Goal: Information Seeking & Learning: Check status

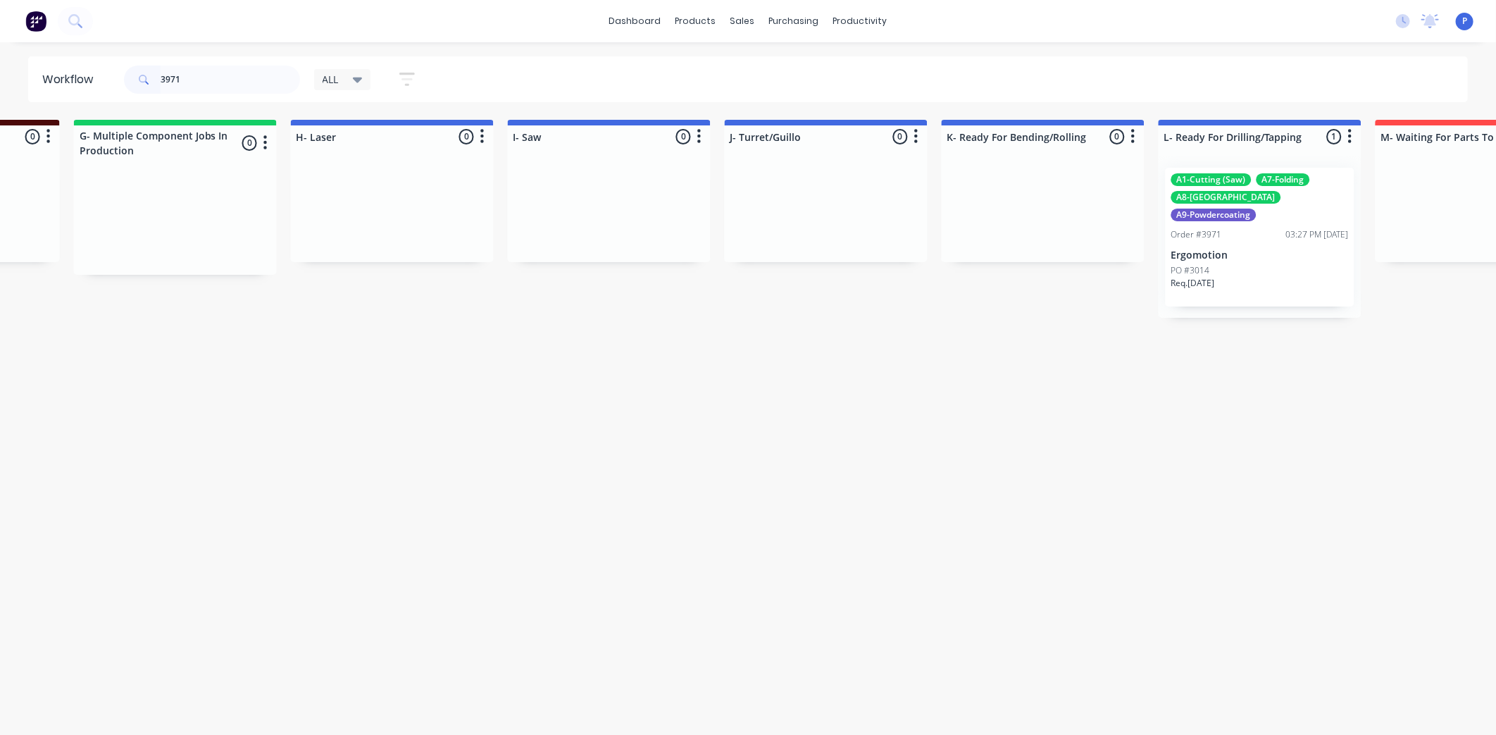
scroll to position [0, 2374]
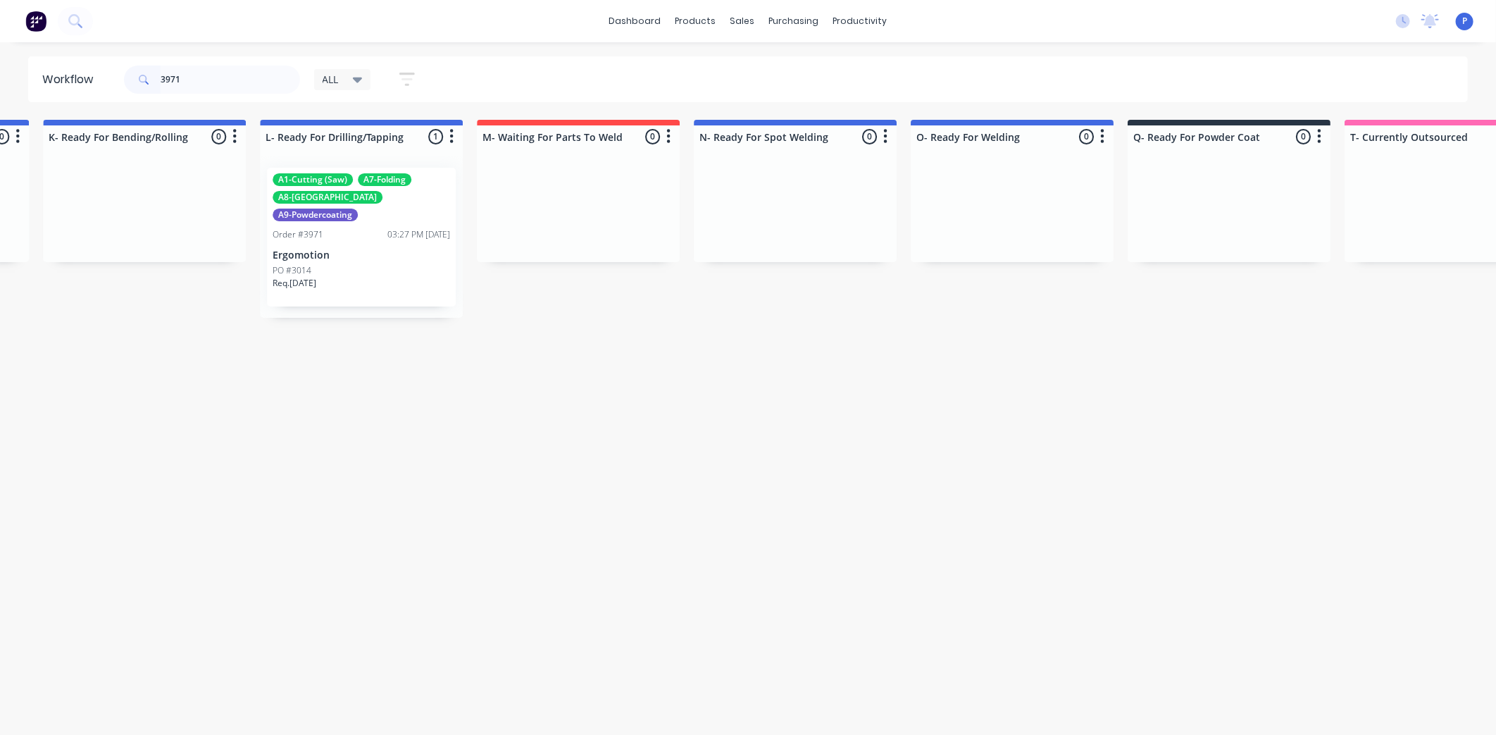
type input "3971"
click at [323, 249] on p "Ergomotion" at bounding box center [362, 255] width 178 height 12
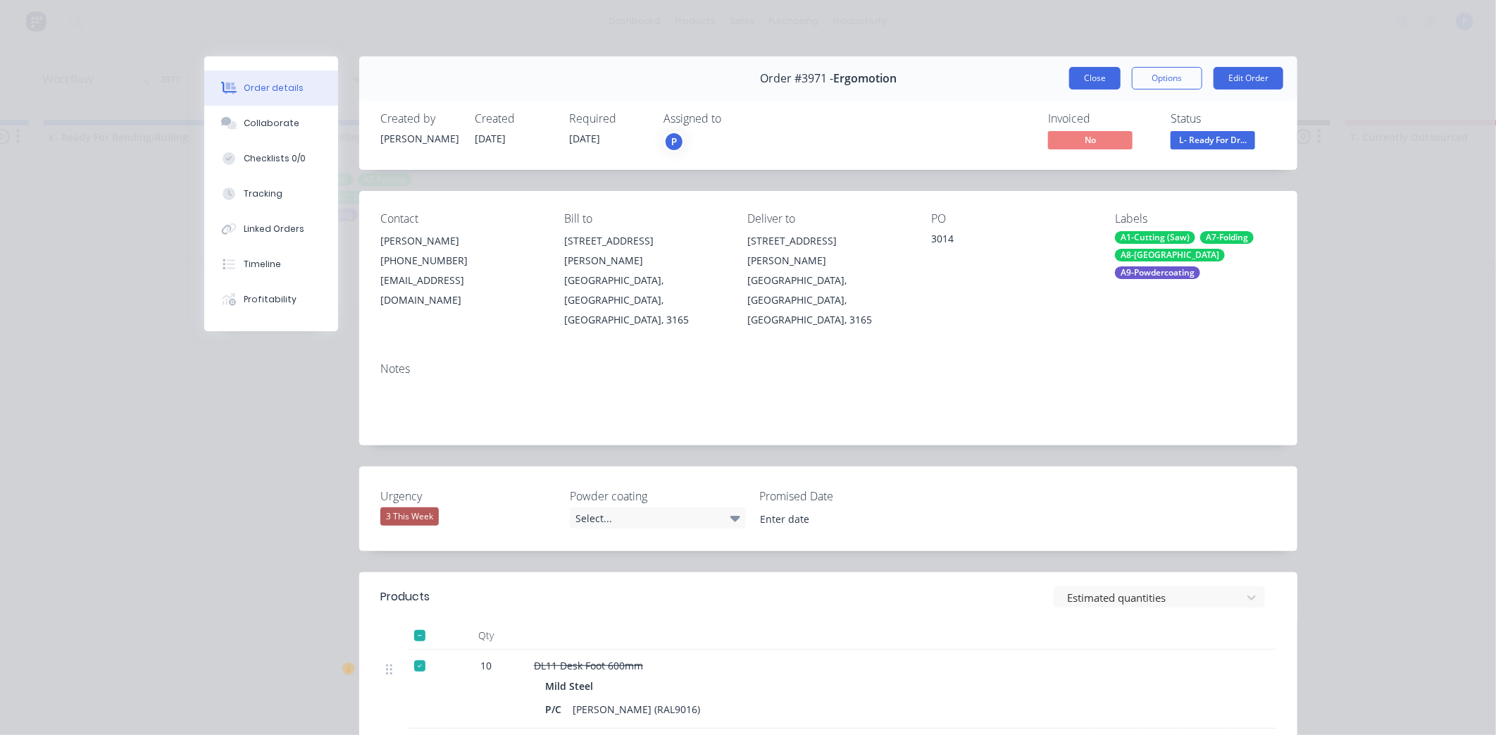
click at [1082, 76] on button "Close" at bounding box center [1094, 78] width 51 height 23
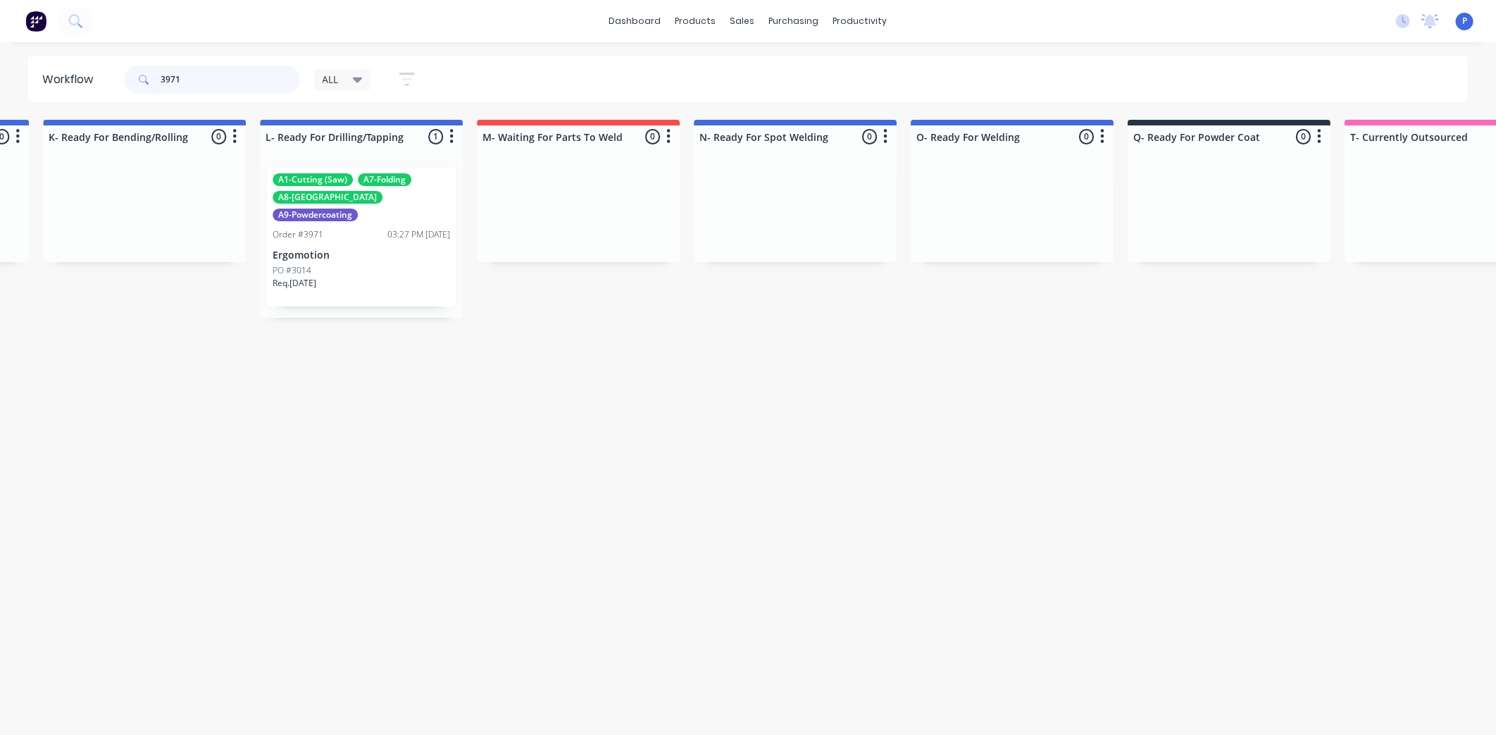
drag, startPoint x: 113, startPoint y: 102, endPoint x: 0, endPoint y: 125, distance: 115.8
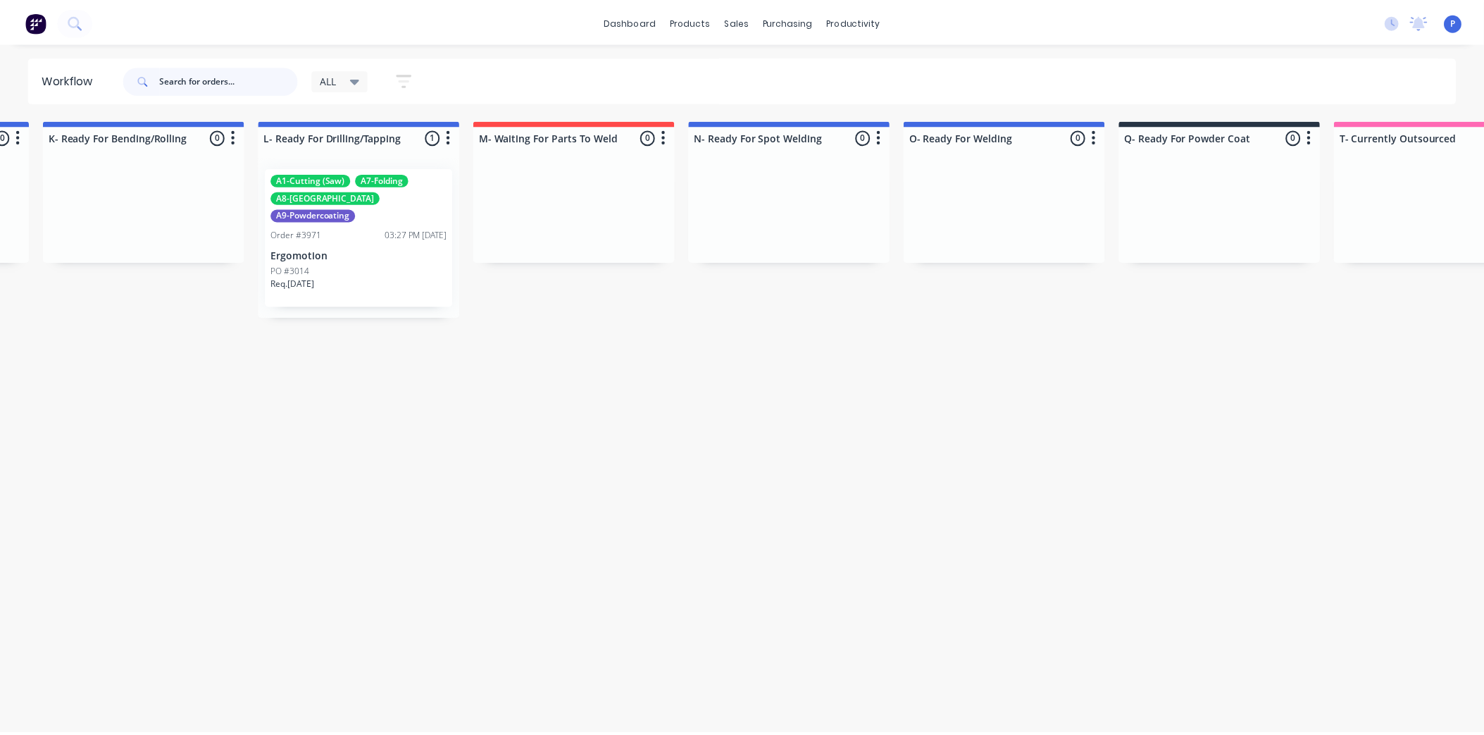
scroll to position [0, 0]
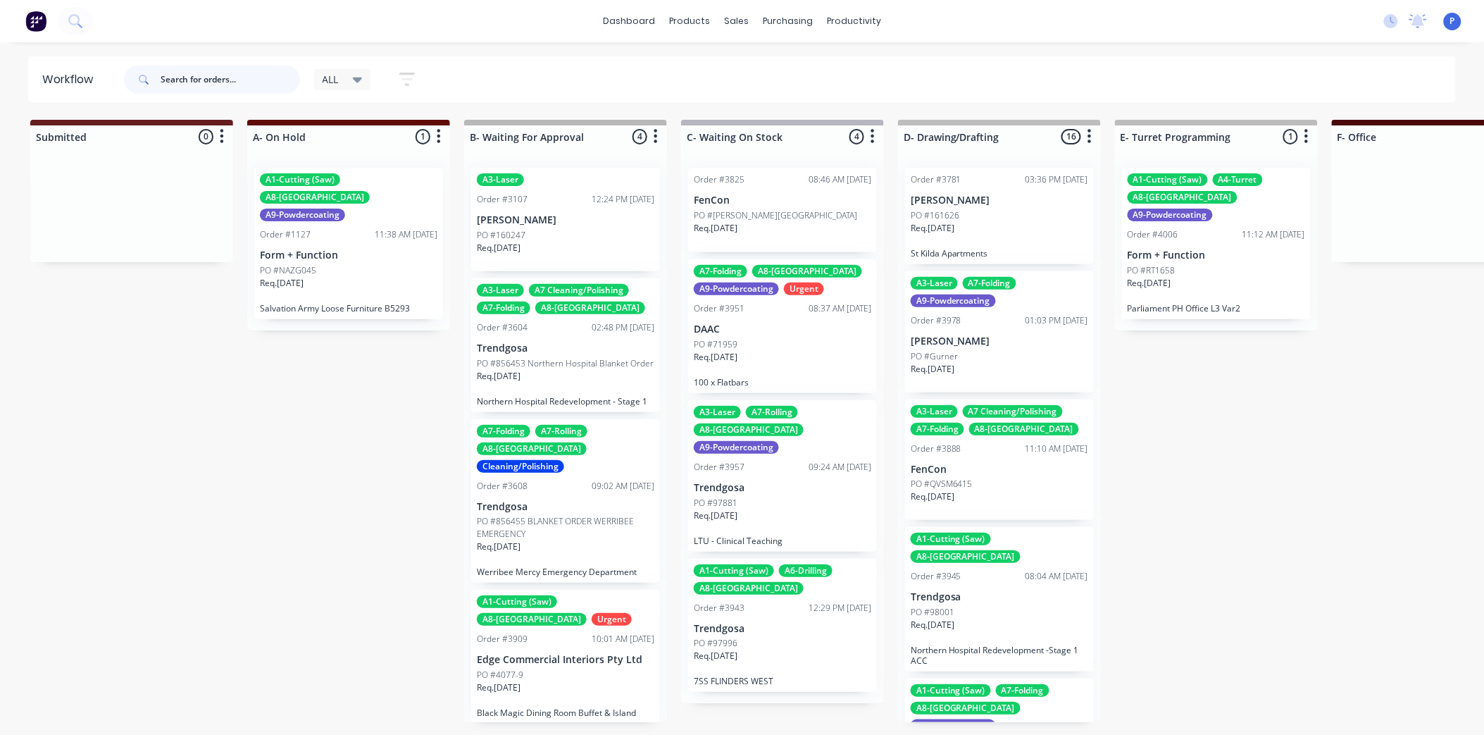
click at [235, 81] on input "text" at bounding box center [230, 80] width 139 height 28
click at [240, 80] on input "text" at bounding box center [230, 80] width 139 height 28
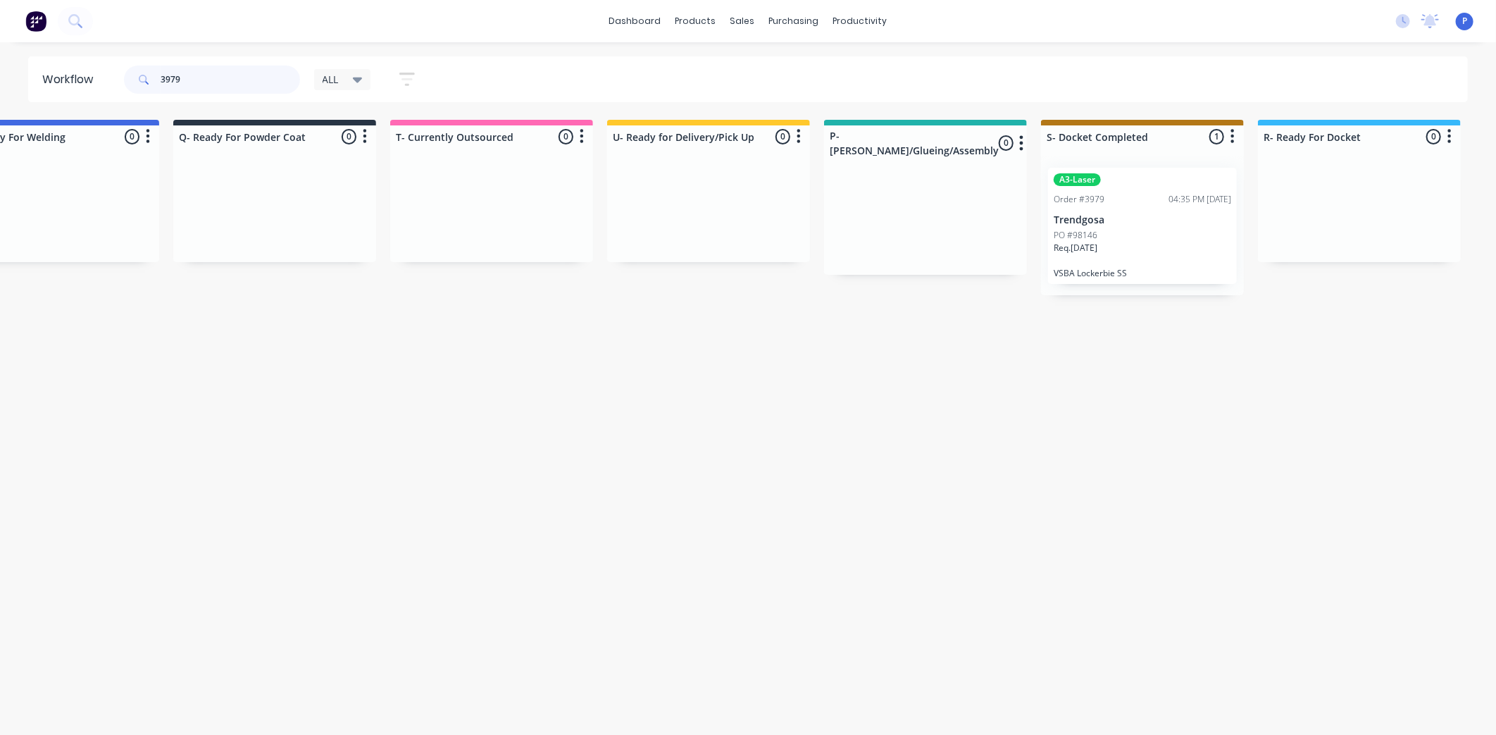
scroll to position [0, 3389]
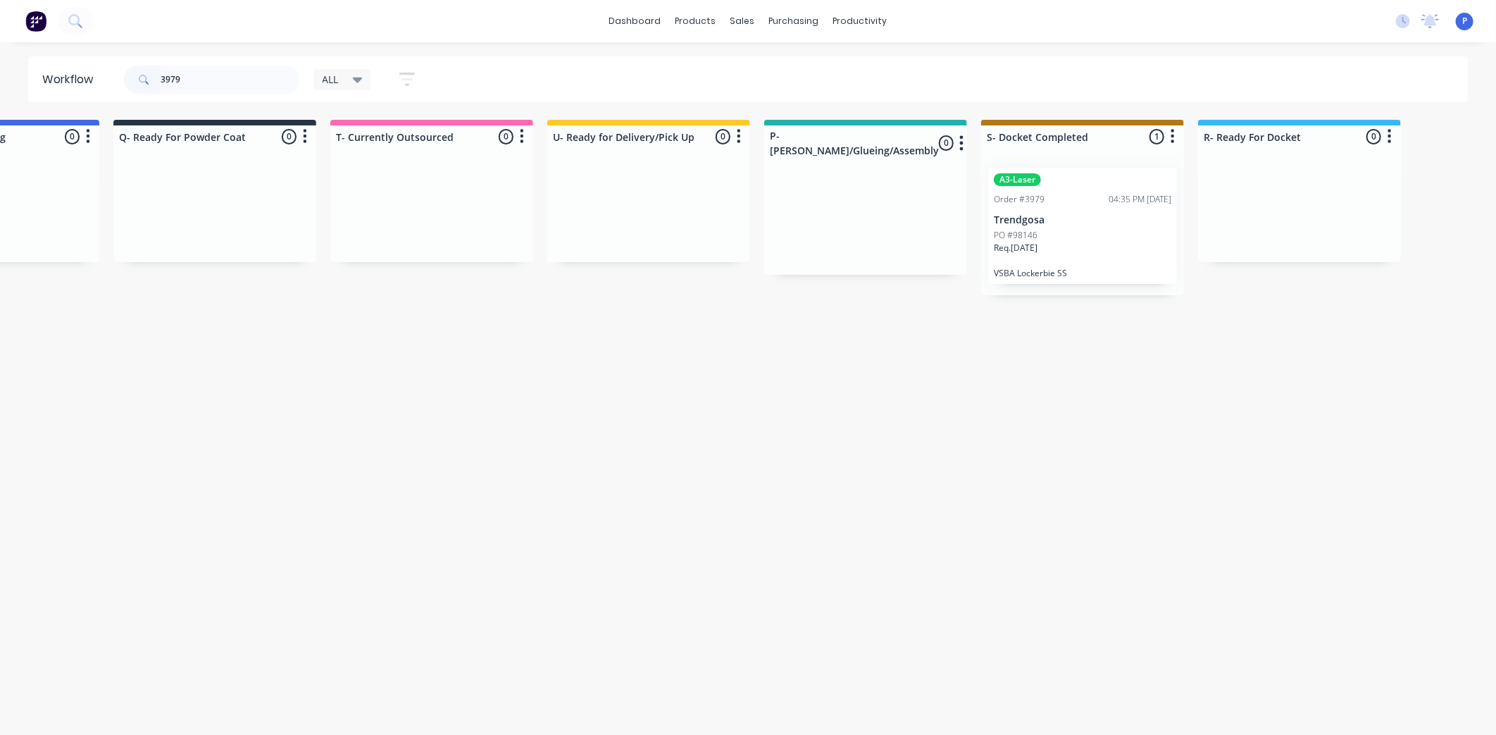
click at [1086, 223] on p "Trendgosa" at bounding box center [1083, 220] width 178 height 12
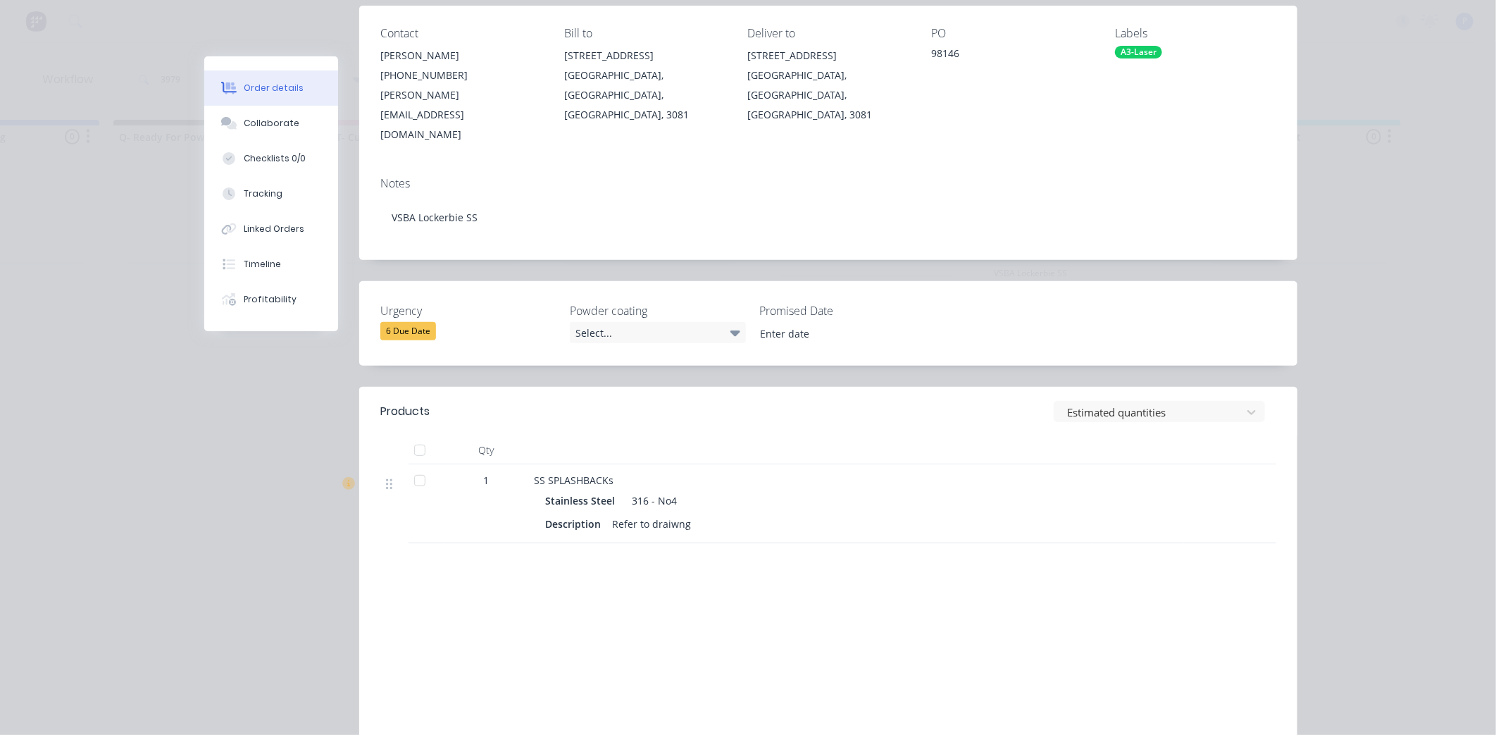
scroll to position [187, 0]
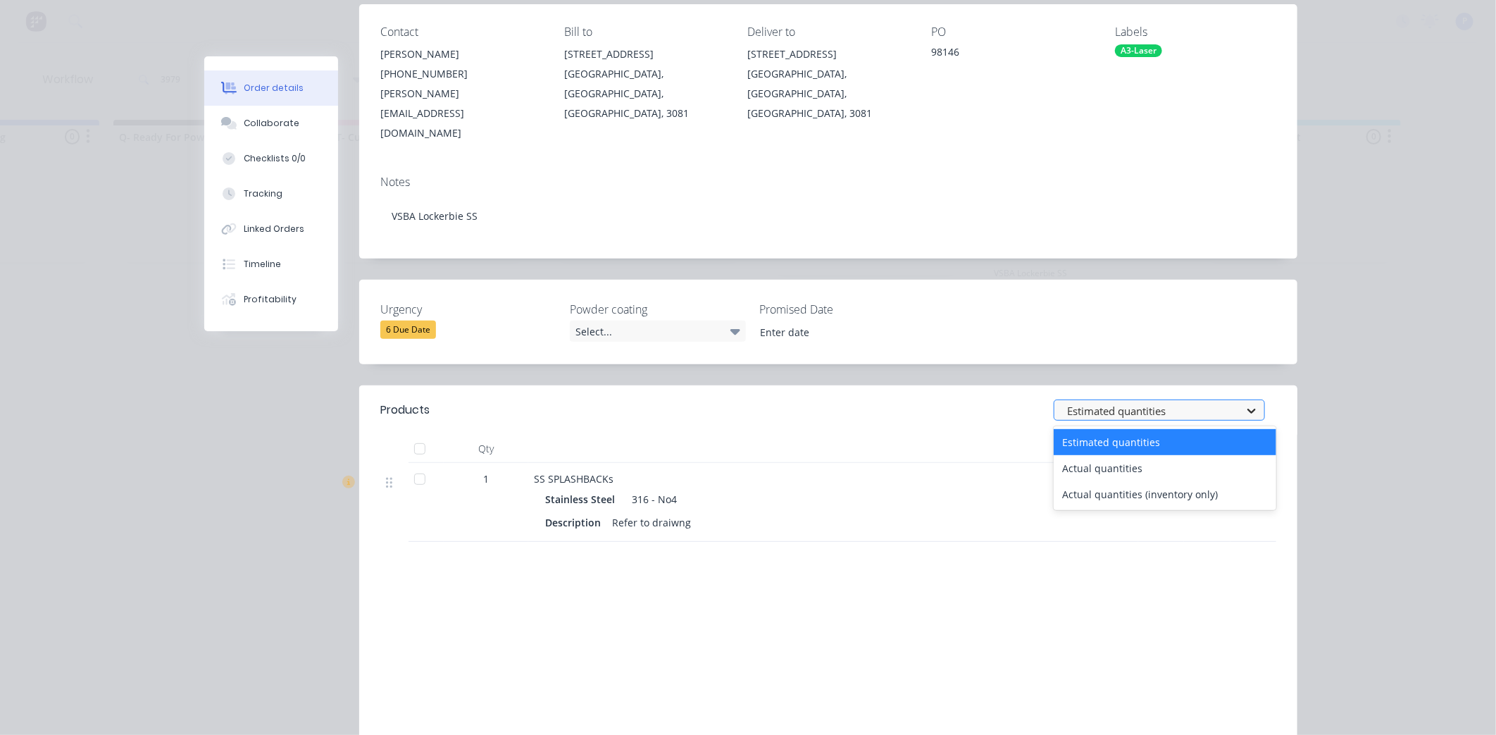
click at [1248, 409] on icon at bounding box center [1252, 411] width 8 height 5
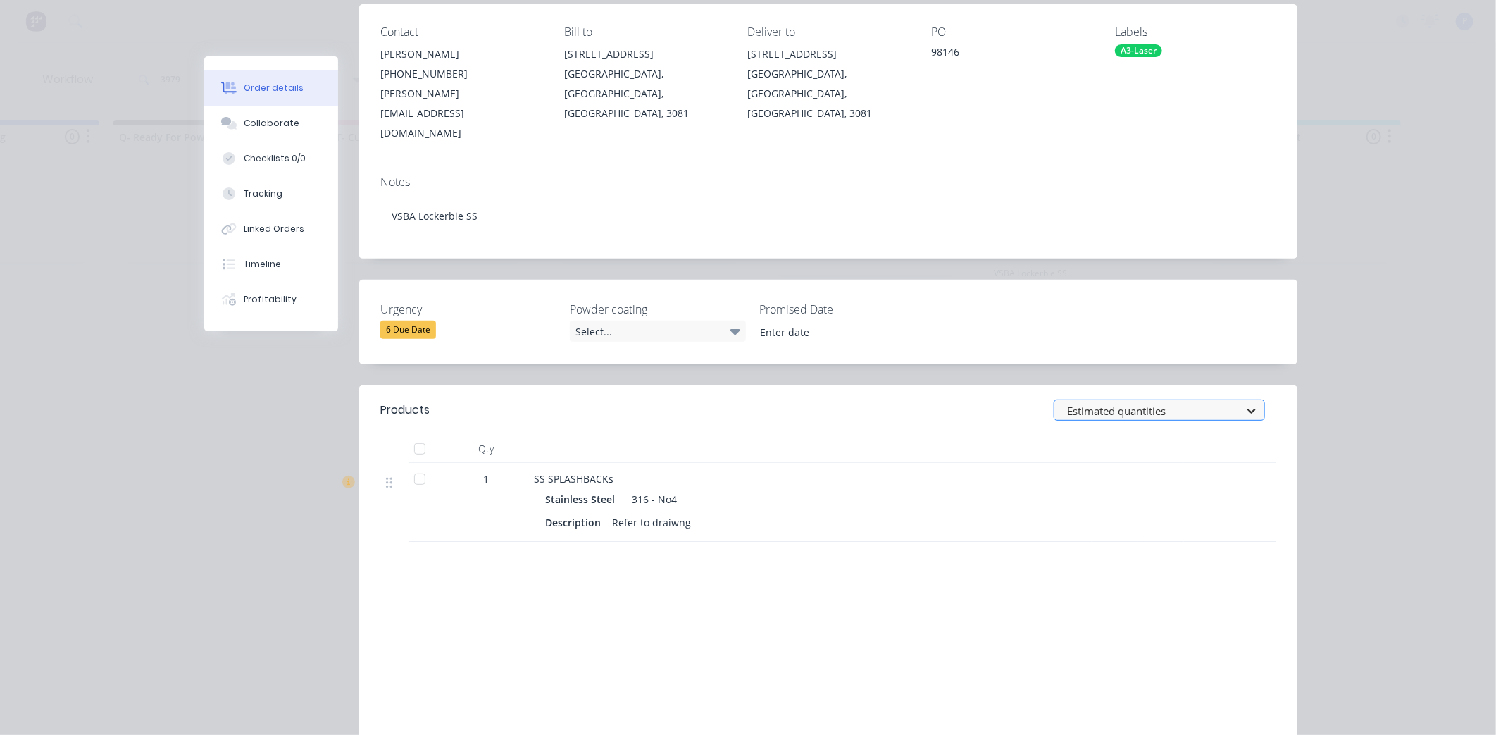
click at [1248, 409] on icon at bounding box center [1252, 411] width 8 height 5
click at [414, 465] on div at bounding box center [420, 479] width 28 height 28
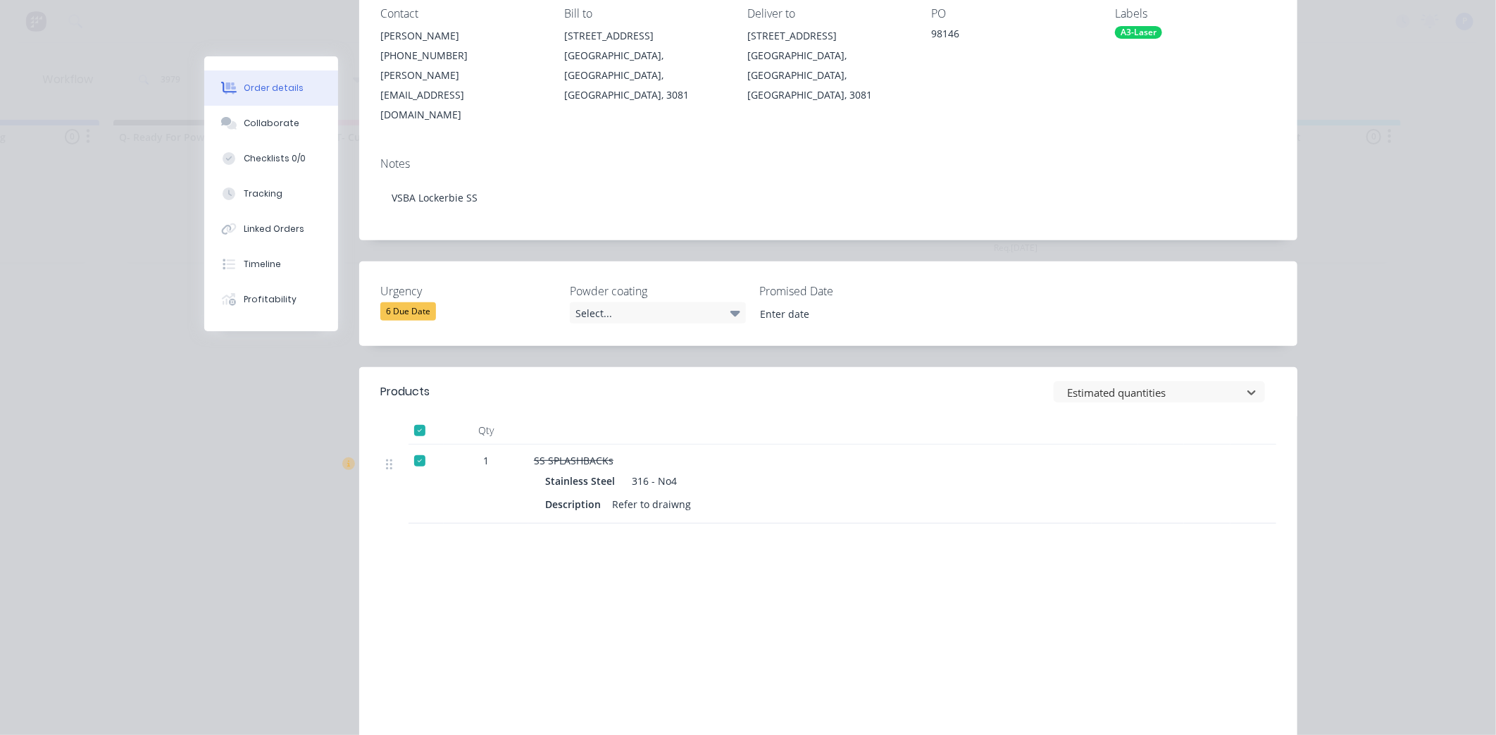
drag, startPoint x: 854, startPoint y: 324, endPoint x: 867, endPoint y: 314, distance: 16.1
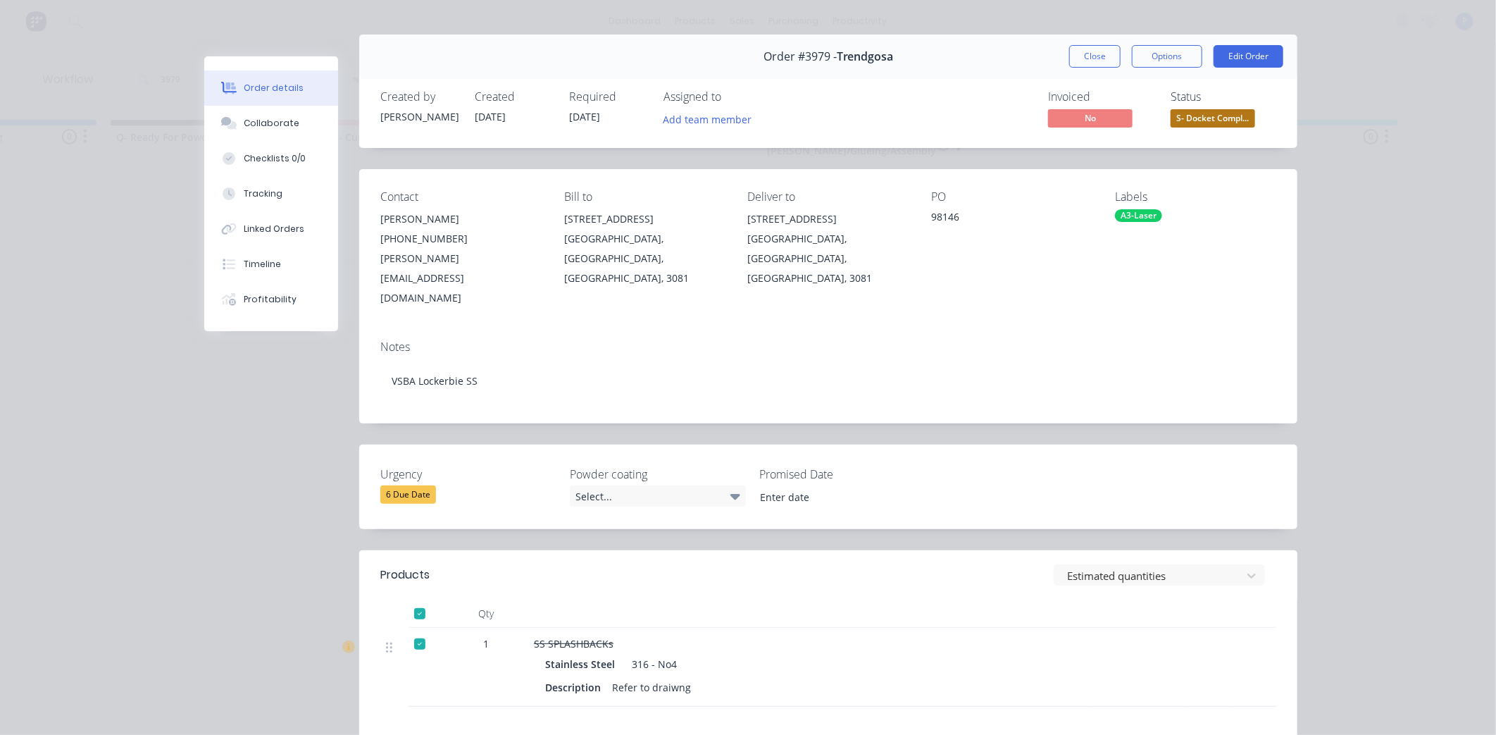
scroll to position [0, 0]
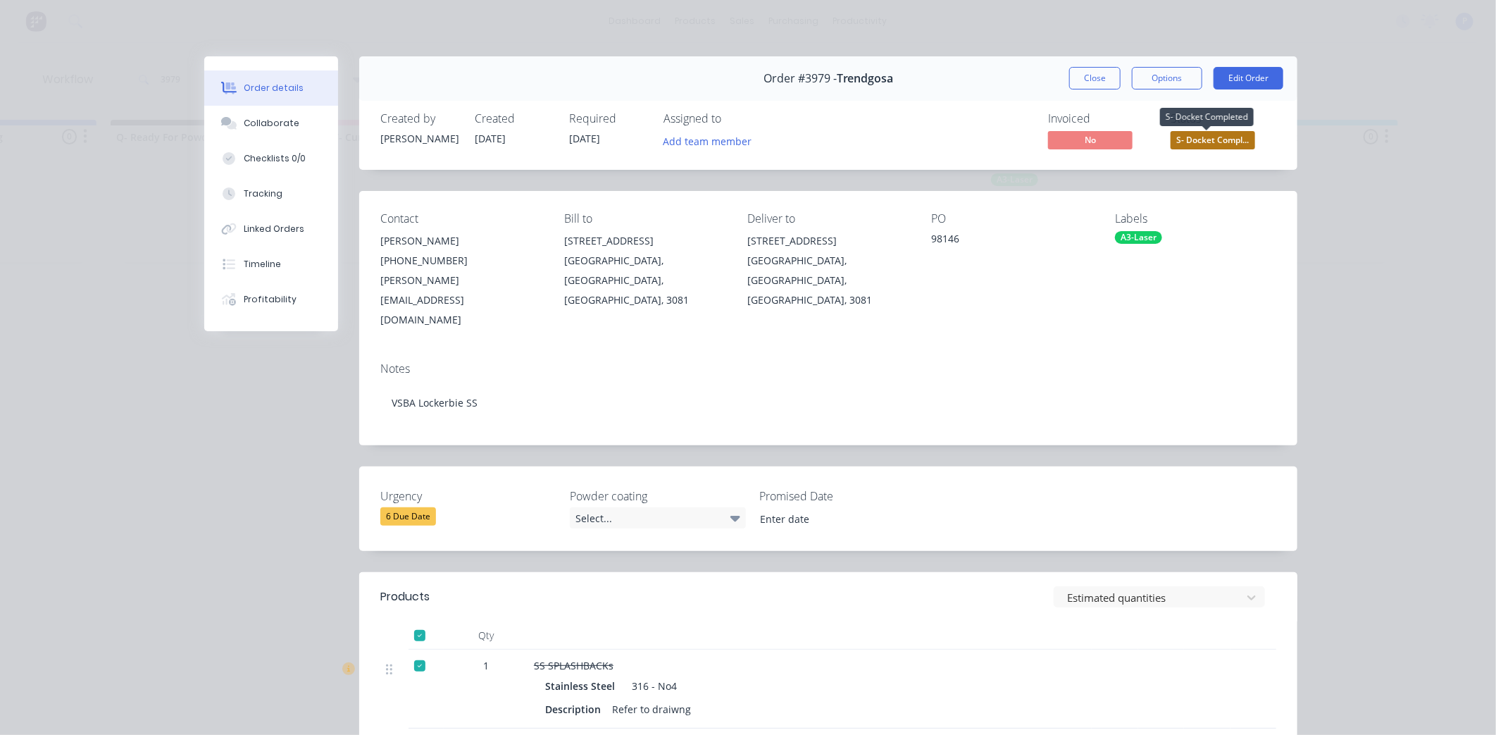
click at [1191, 135] on span "S- Docket Compl..." at bounding box center [1213, 140] width 85 height 18
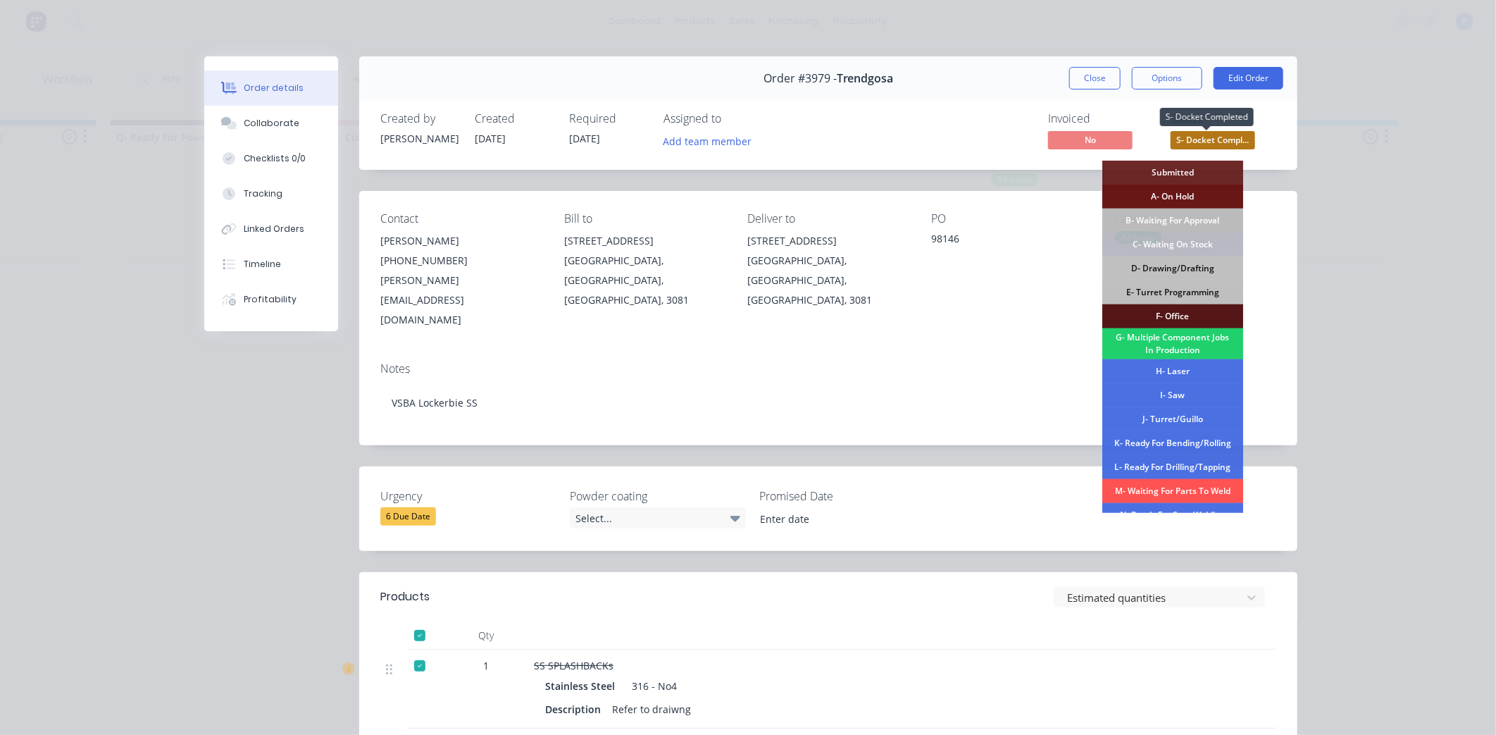
click at [1195, 139] on span "S- Docket Compl..." at bounding box center [1213, 140] width 85 height 18
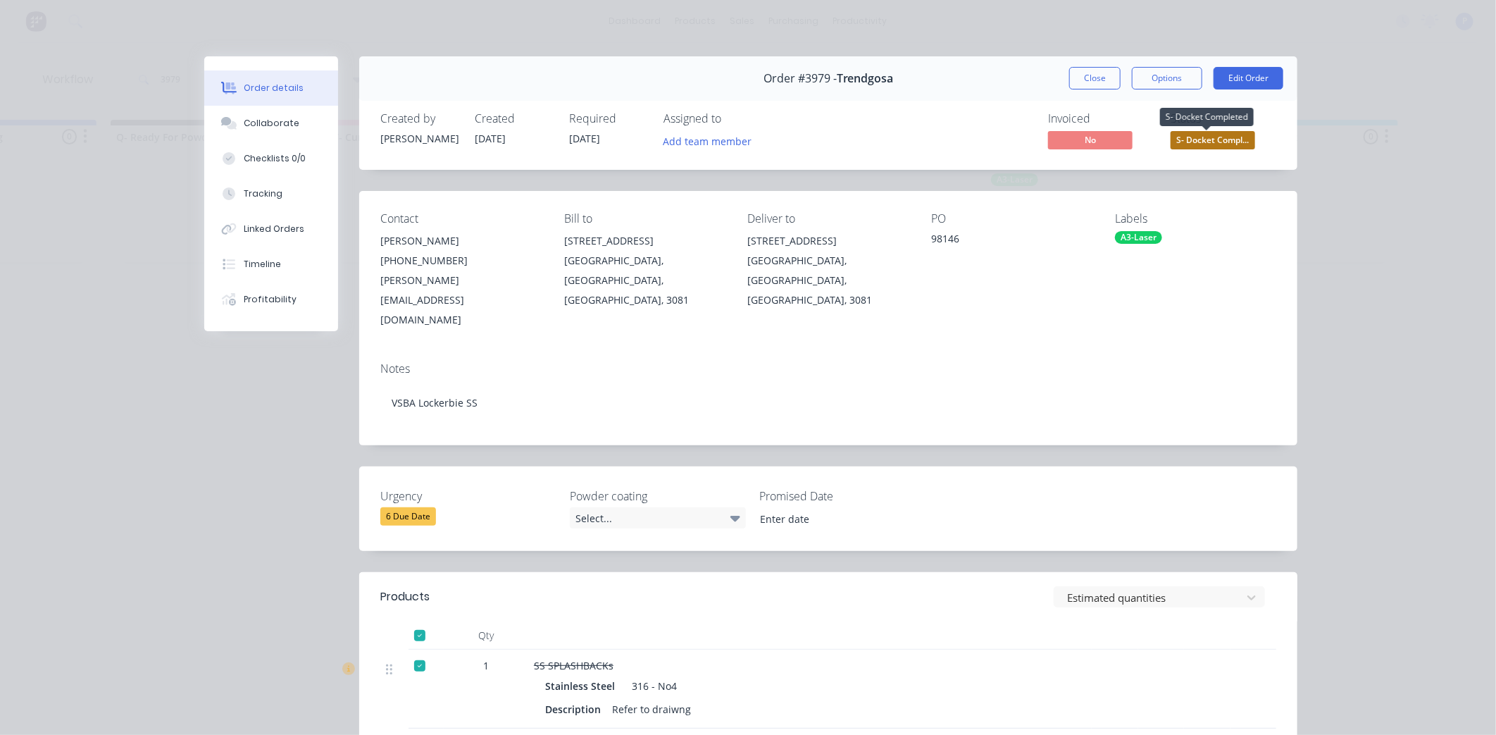
click at [1196, 139] on span "S- Docket Compl..." at bounding box center [1213, 140] width 85 height 18
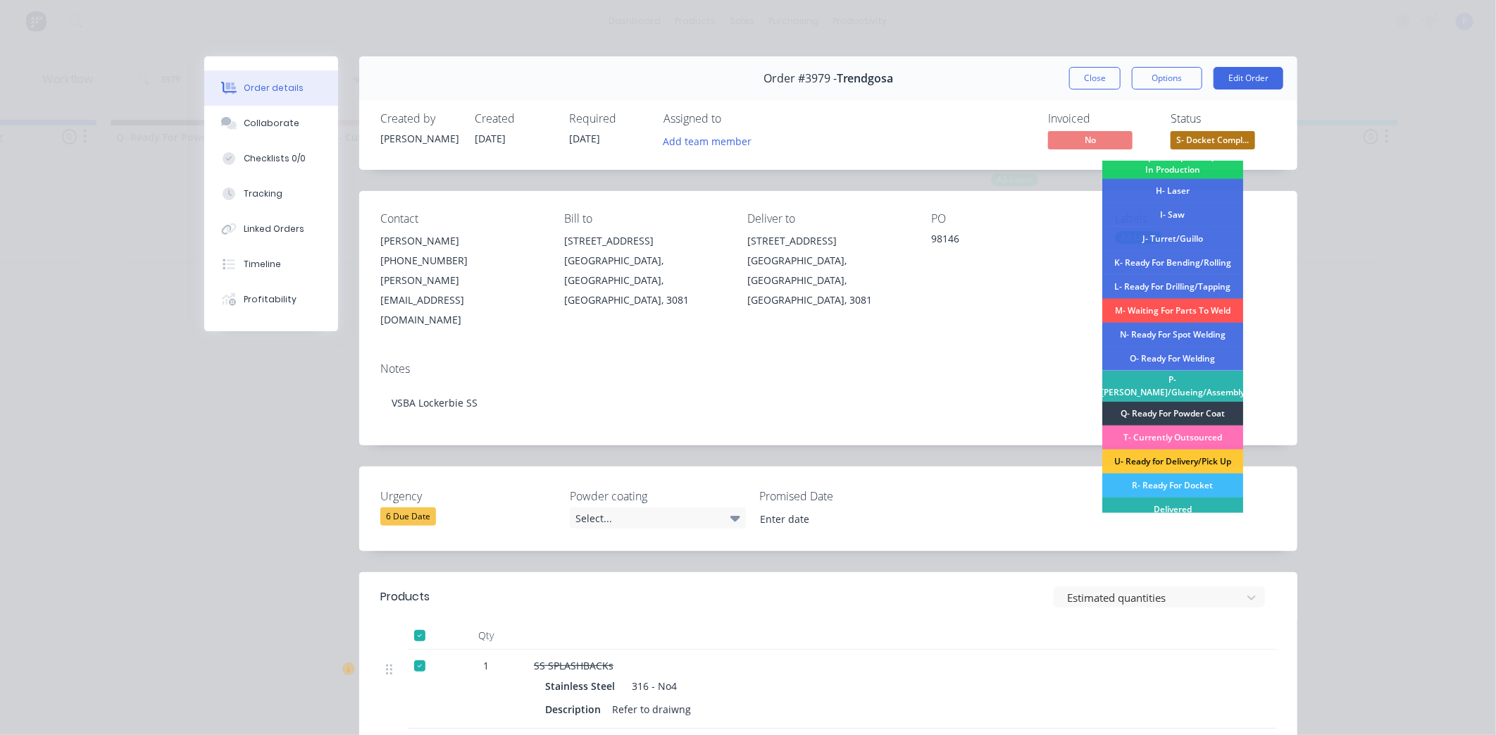
scroll to position [213, 0]
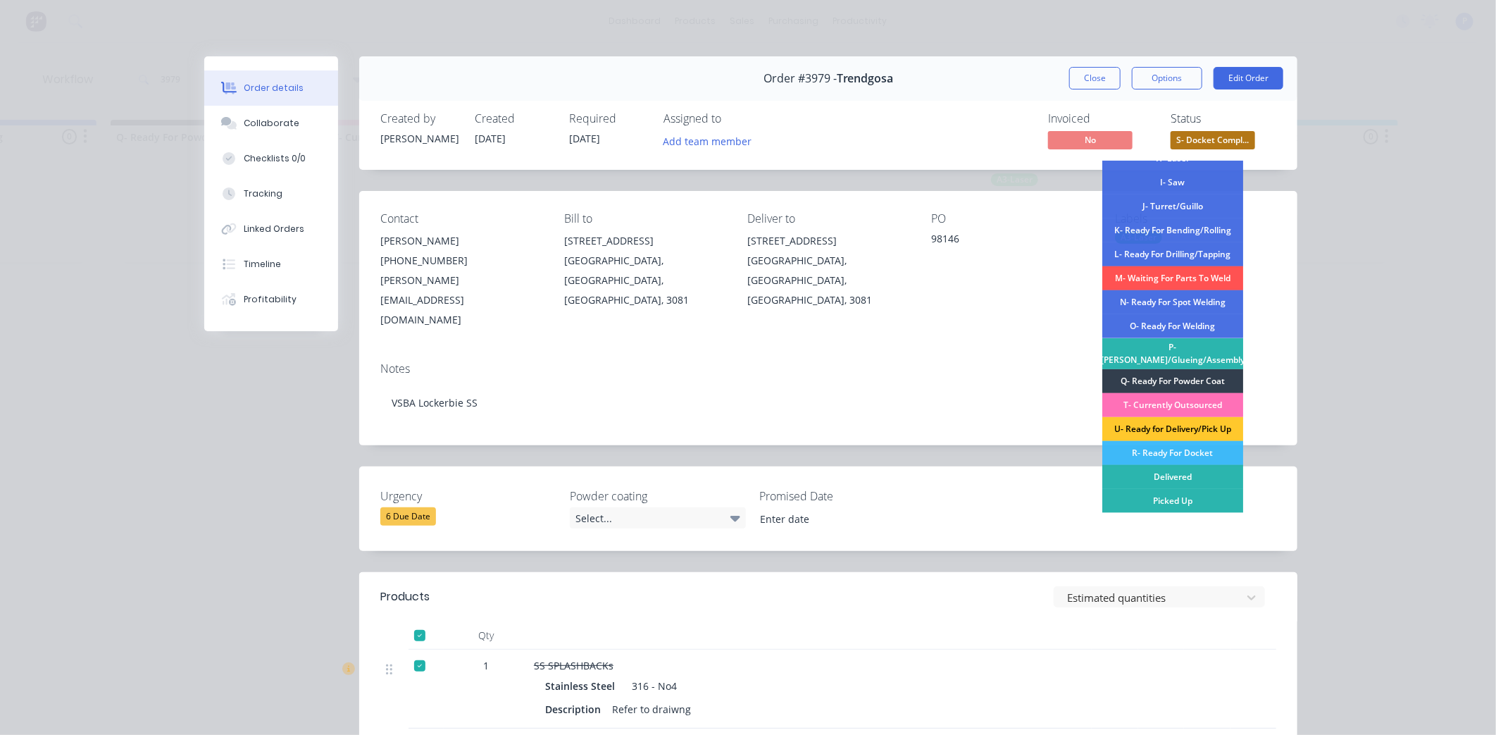
click at [1152, 421] on div "U- Ready for Delivery/Pick Up" at bounding box center [1173, 429] width 141 height 24
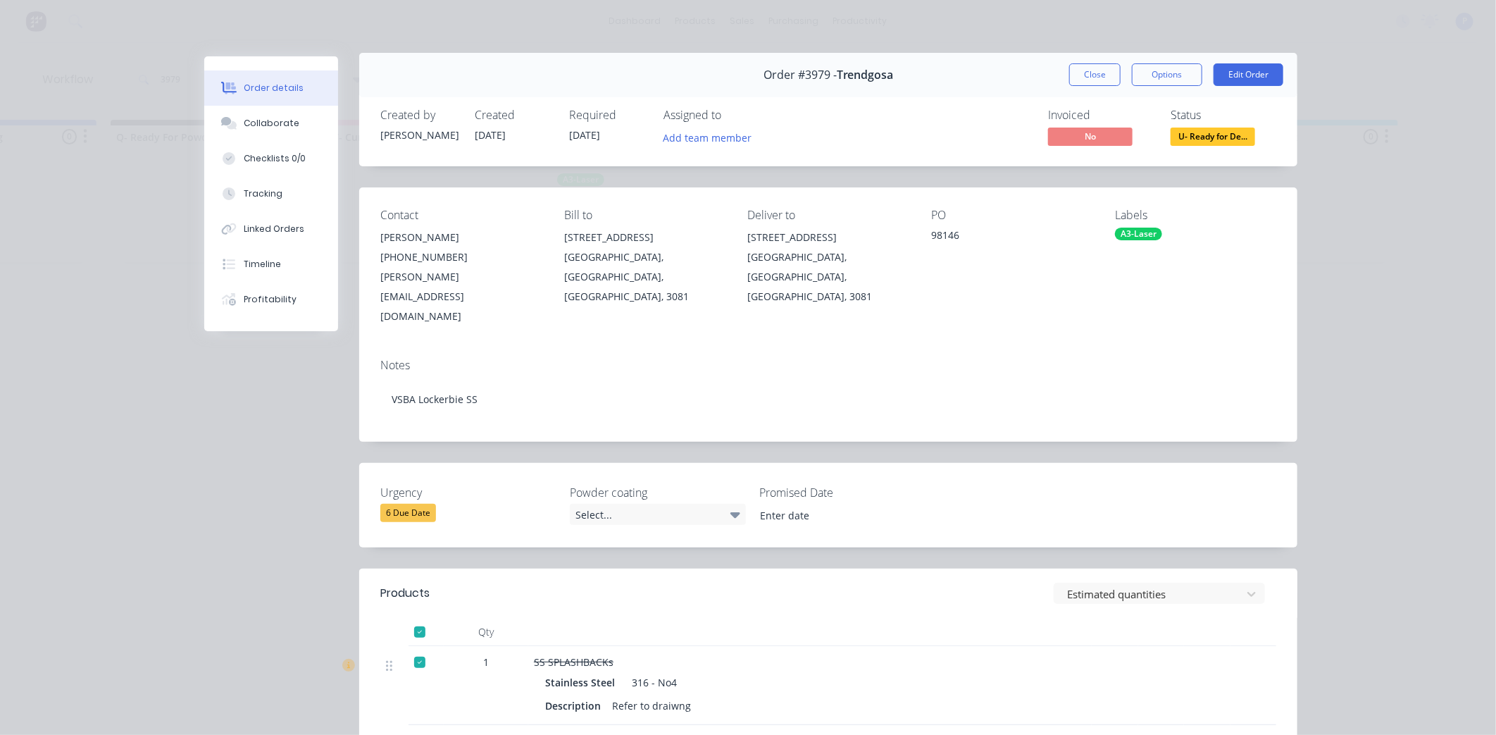
scroll to position [4, 0]
click at [1086, 74] on button "Close" at bounding box center [1094, 74] width 51 height 23
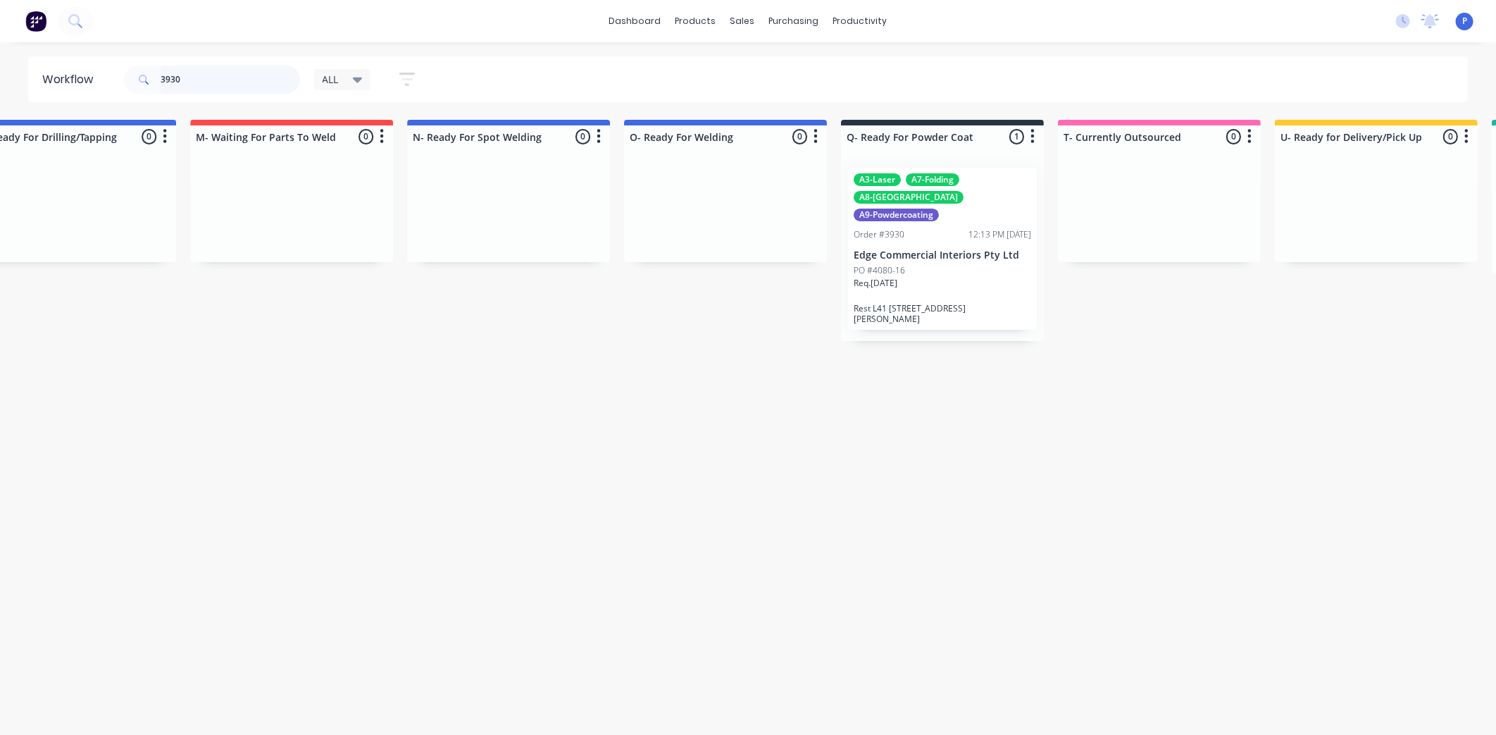
scroll to position [0, 2672]
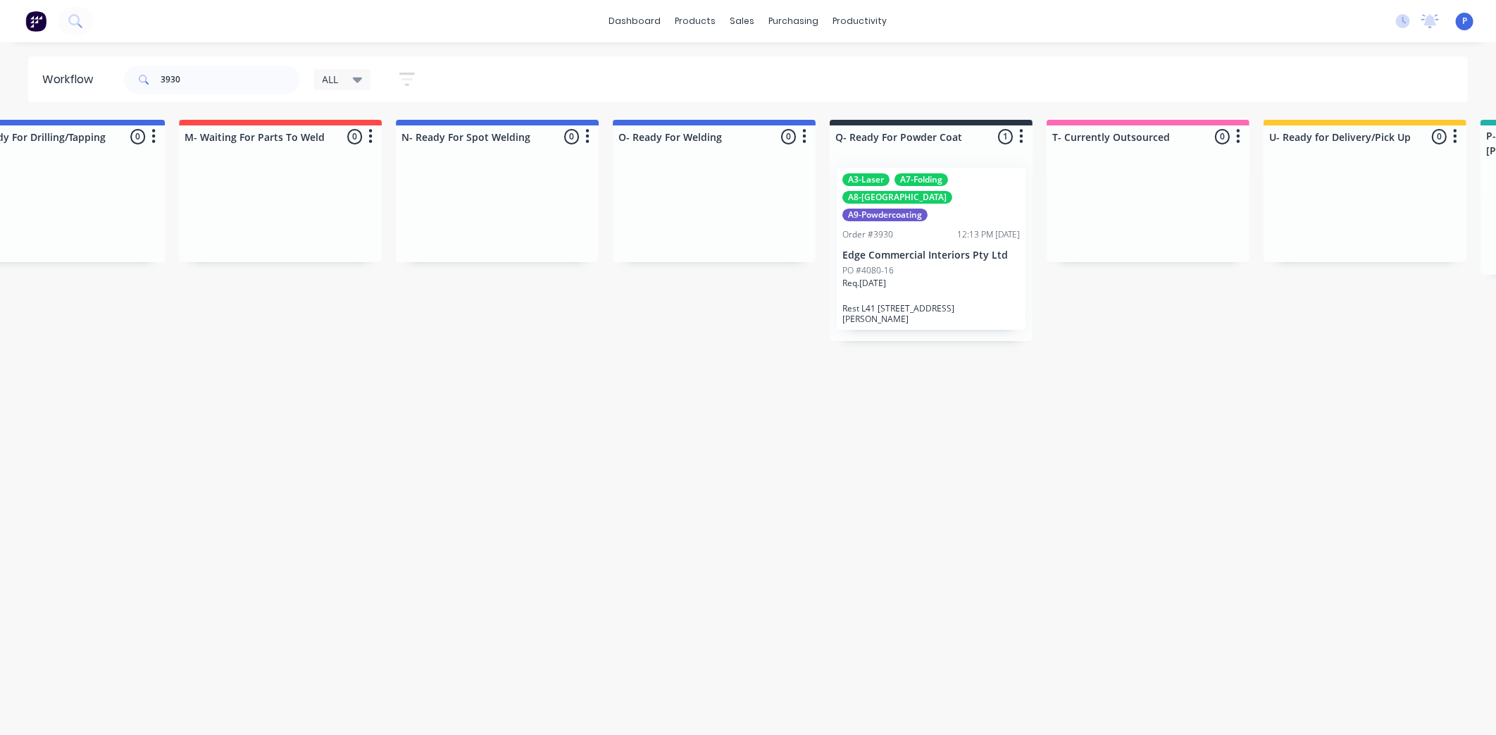
click at [872, 264] on p "PO #4080-16" at bounding box center [868, 270] width 51 height 13
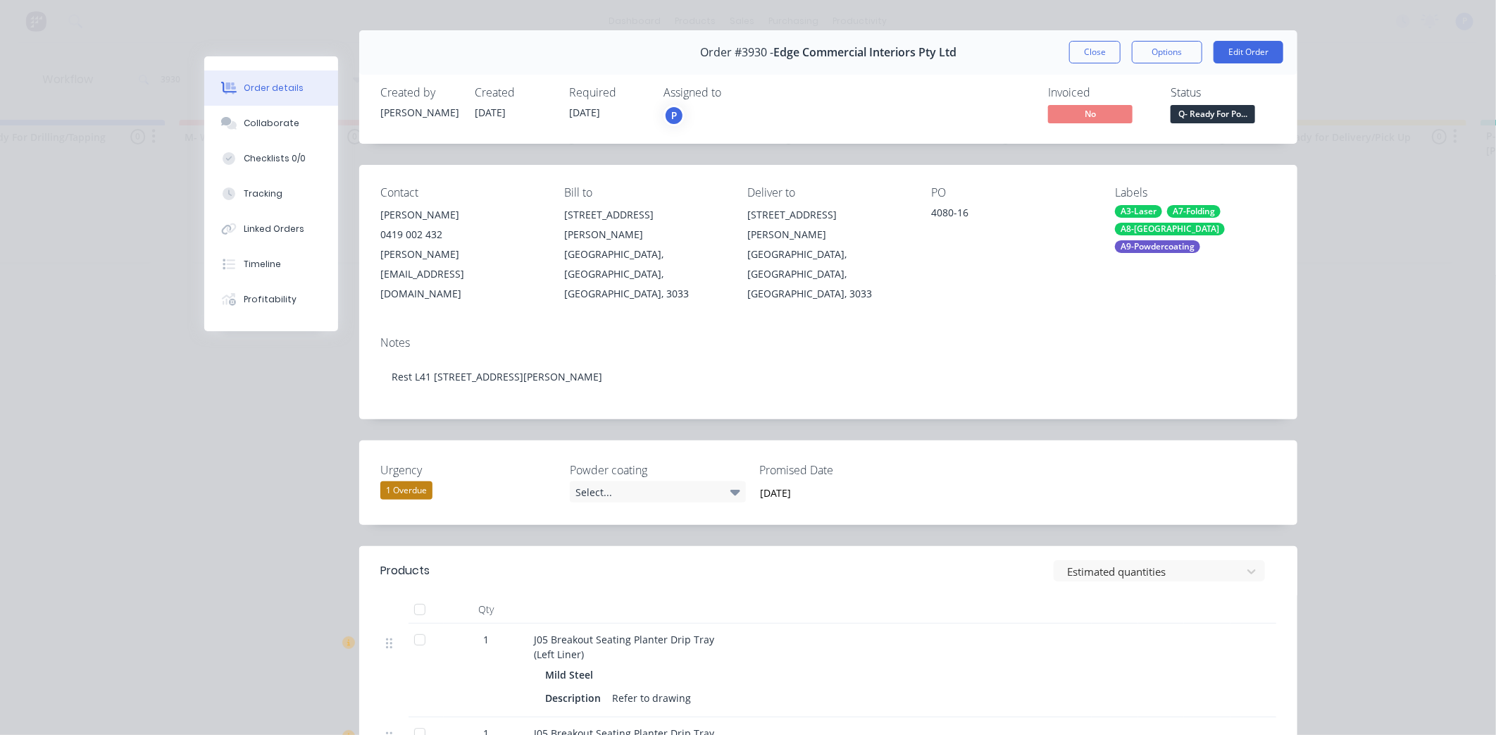
scroll to position [0, 0]
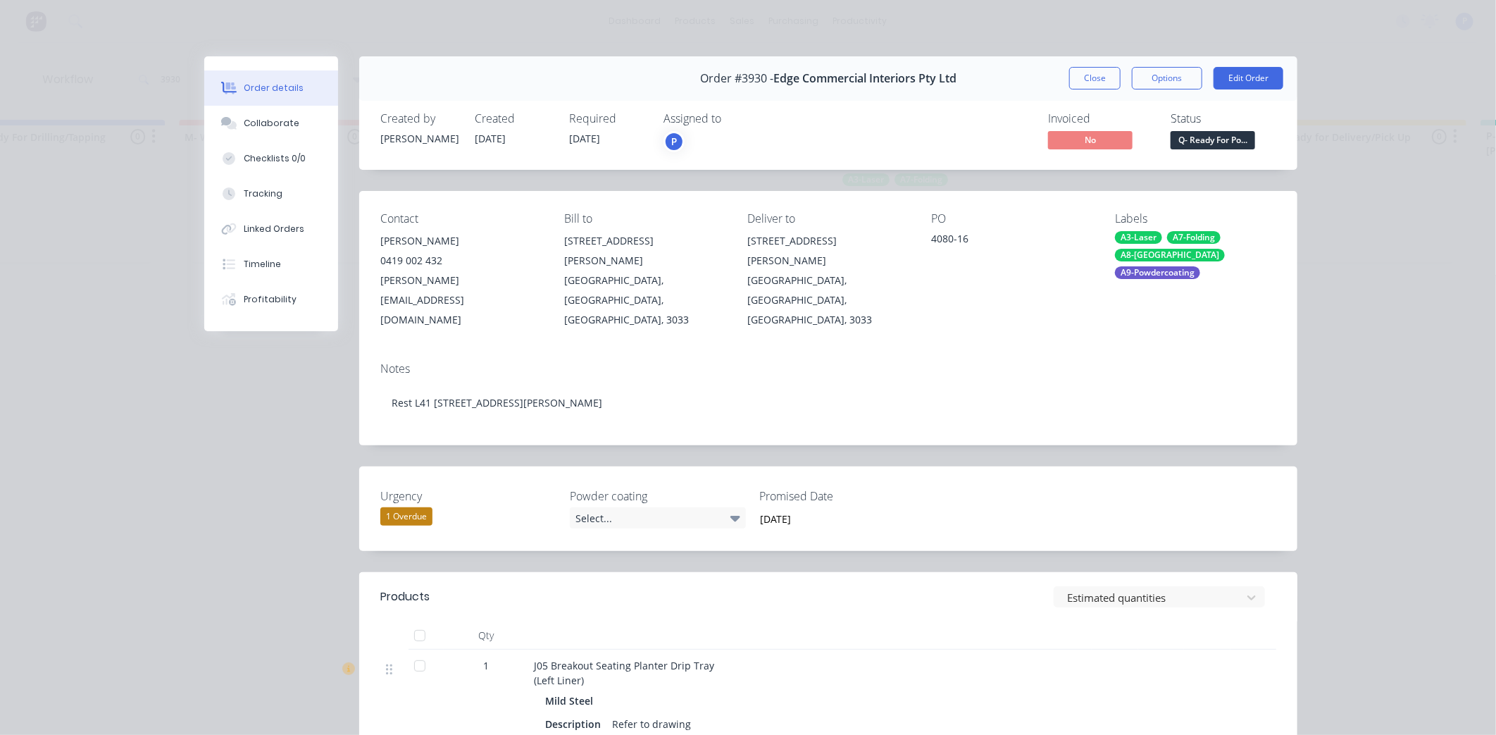
click at [1234, 142] on span "Q- Ready For Po..." at bounding box center [1213, 140] width 85 height 18
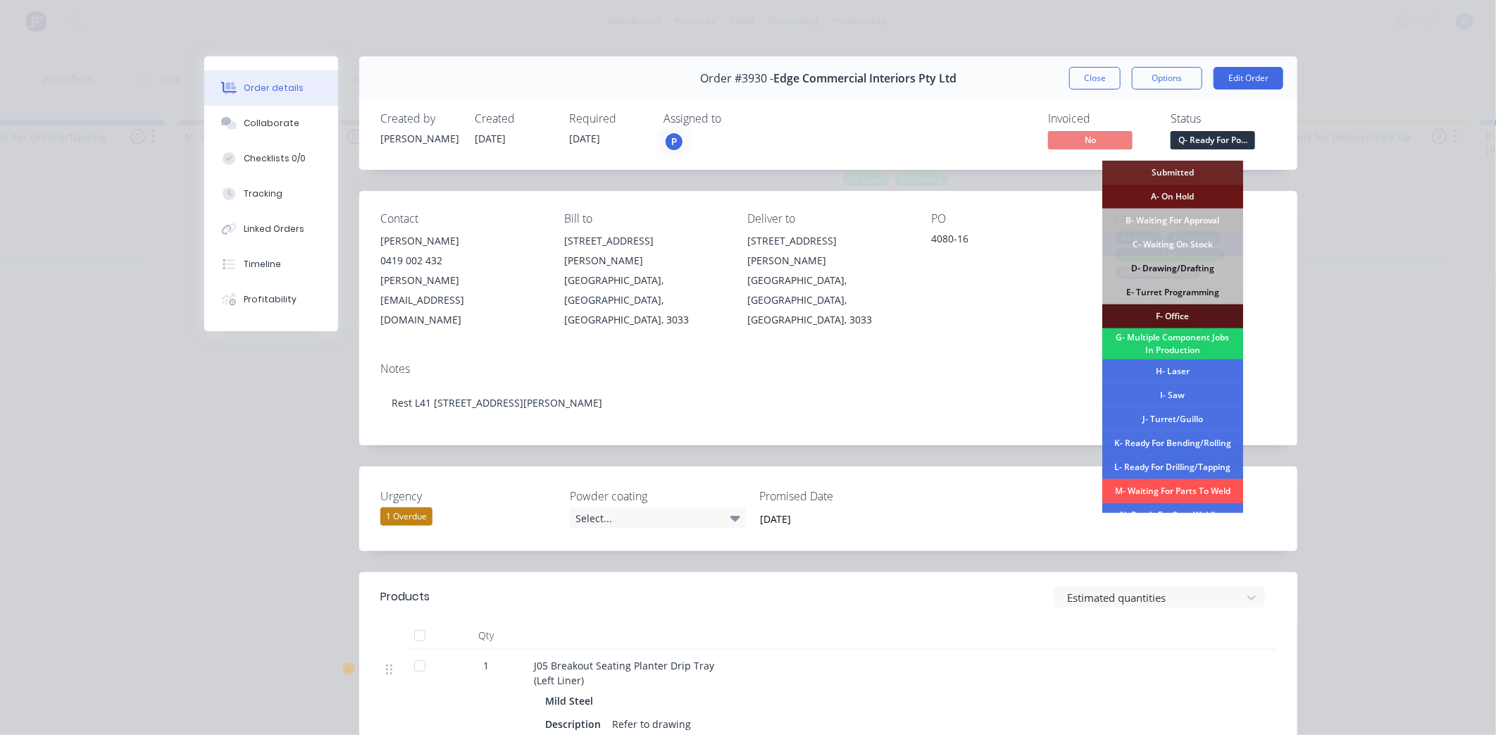
scroll to position [213, 0]
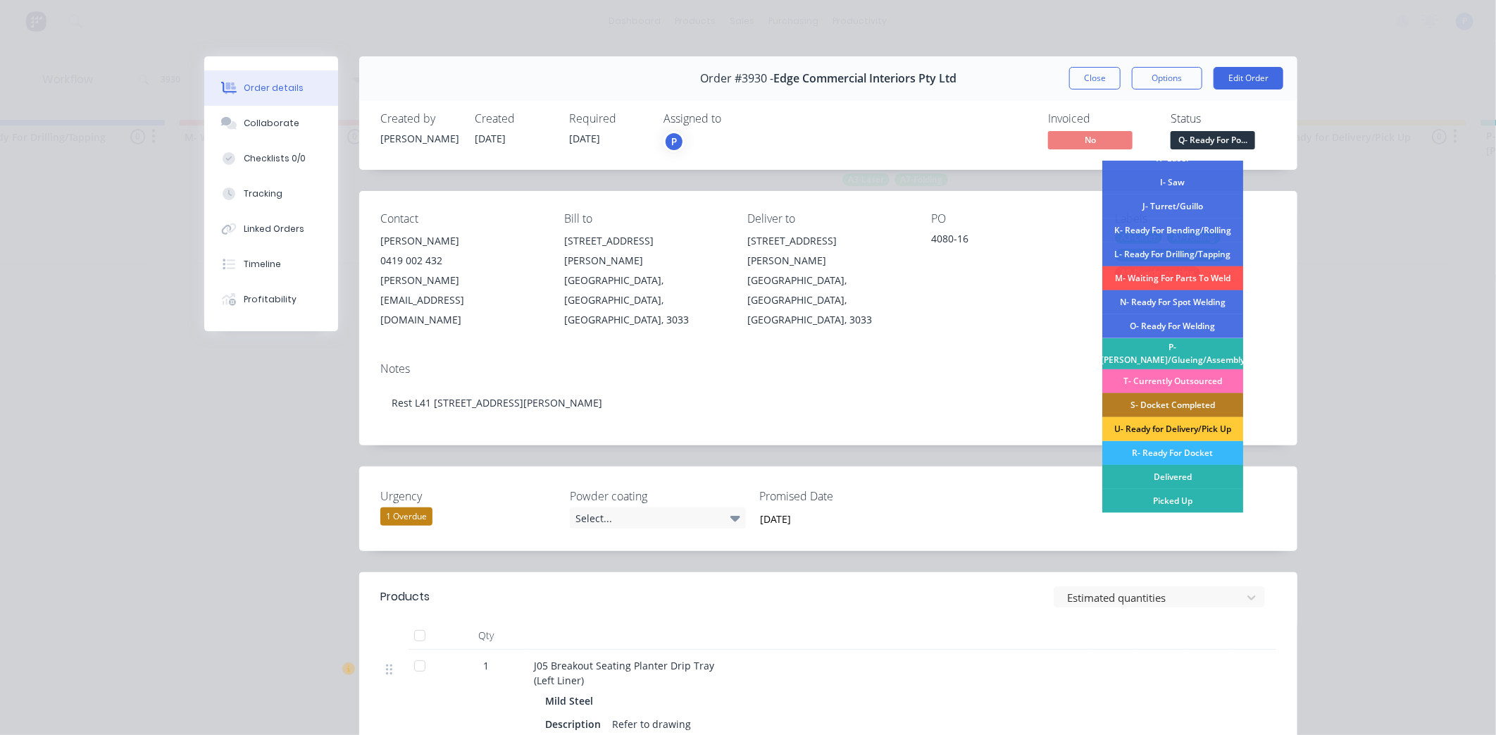
click at [1174, 455] on div "R- Ready For Docket" at bounding box center [1173, 453] width 141 height 24
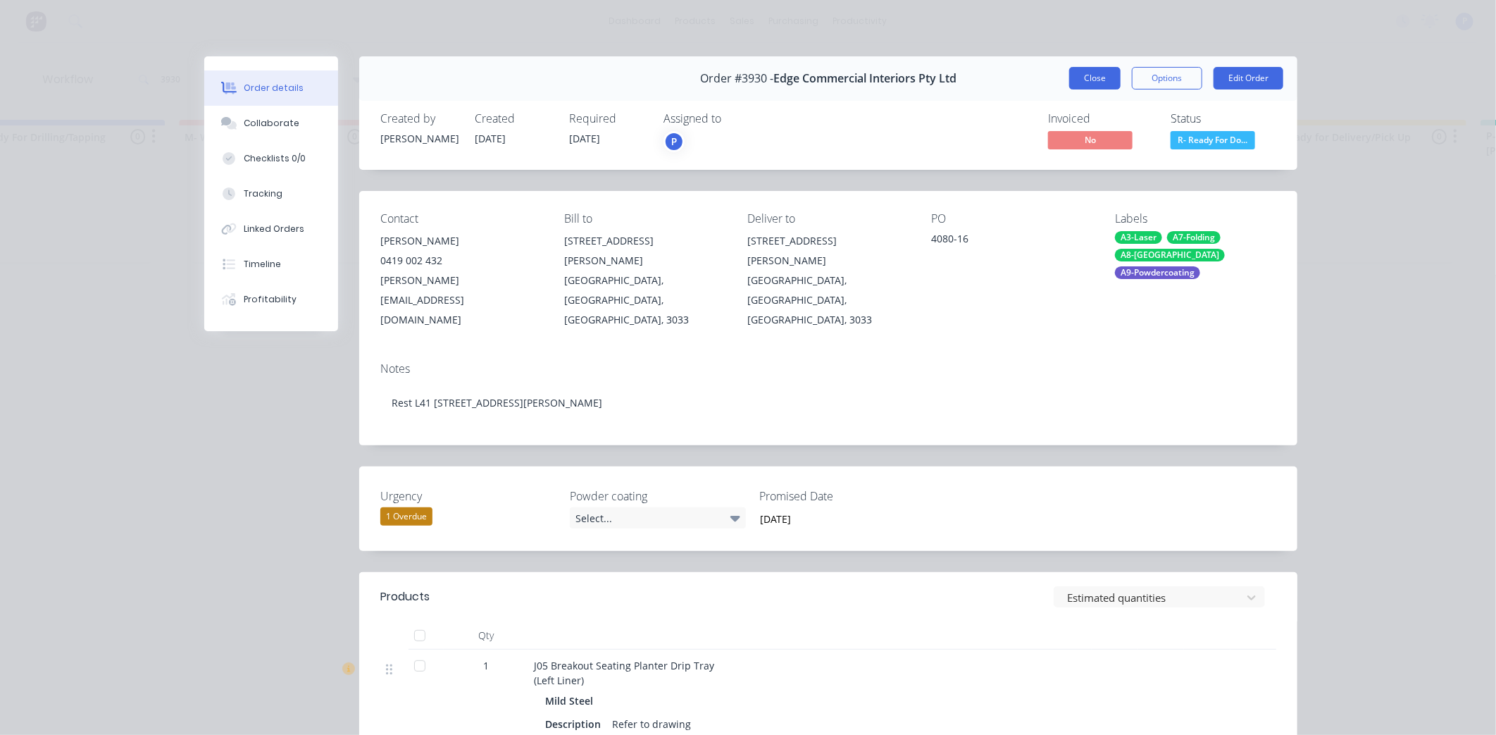
click at [1101, 75] on button "Close" at bounding box center [1094, 78] width 51 height 23
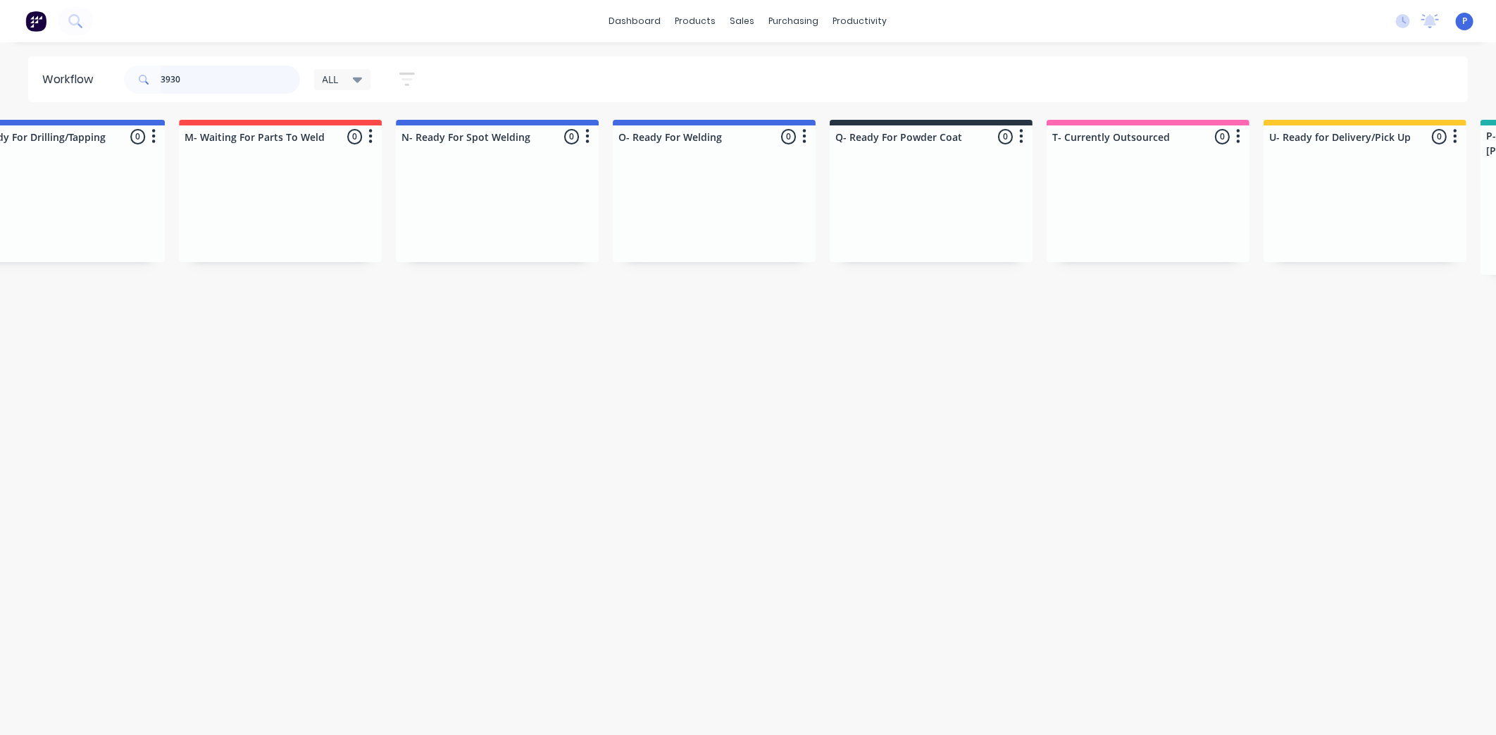
click at [220, 71] on input "3930" at bounding box center [230, 80] width 139 height 28
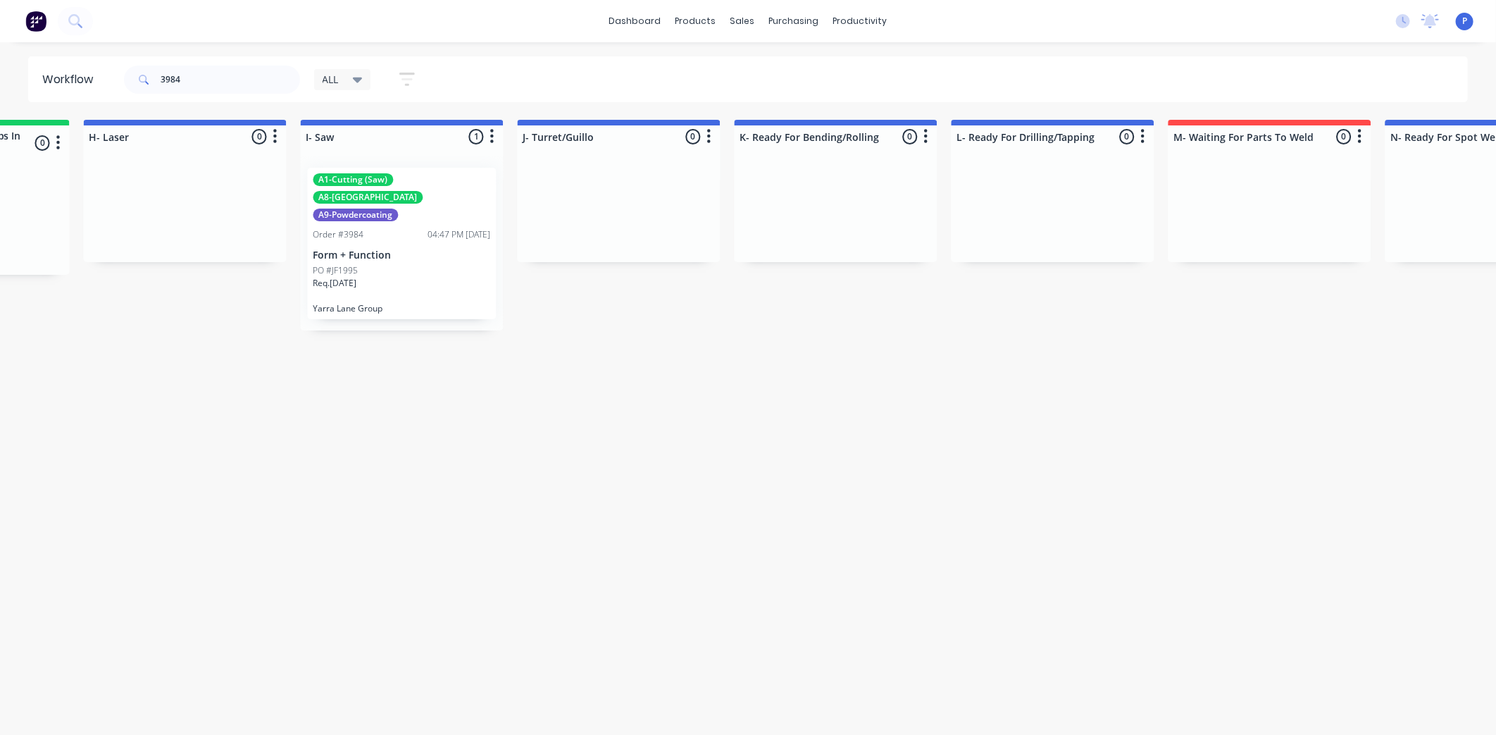
drag, startPoint x: 334, startPoint y: 370, endPoint x: 433, endPoint y: 384, distance: 100.3
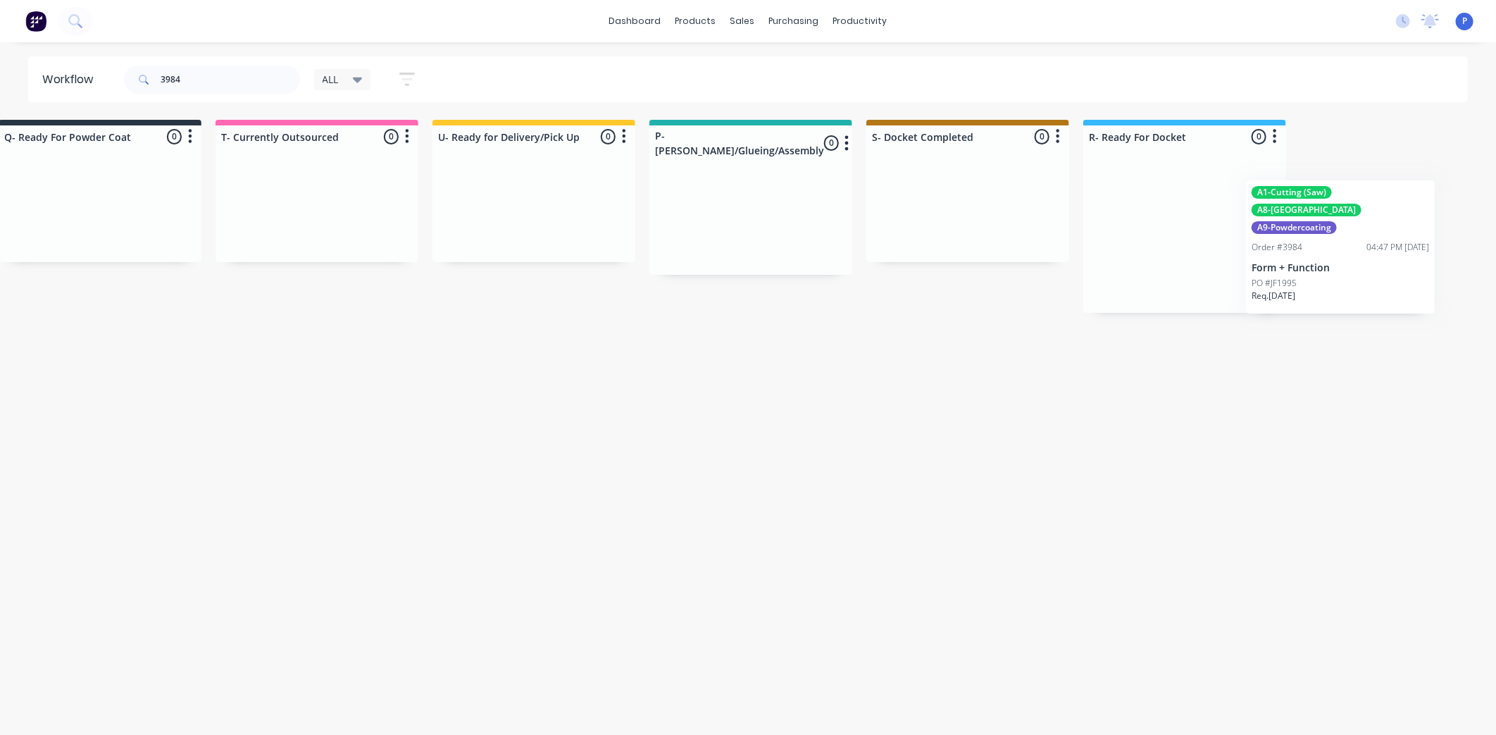
scroll to position [0, 3509]
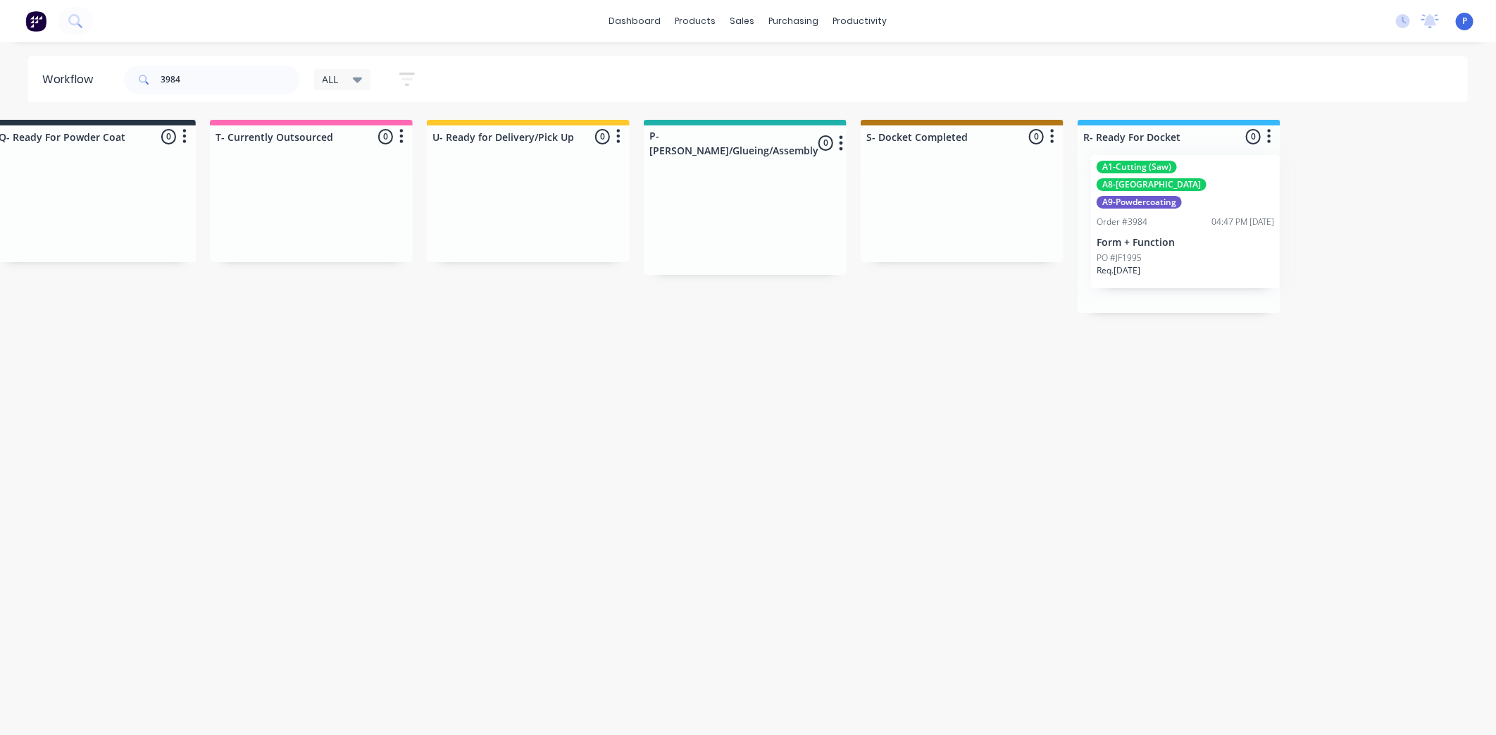
drag, startPoint x: 261, startPoint y: 242, endPoint x: 1162, endPoint y: 229, distance: 901.2
click at [190, 77] on input "3984" at bounding box center [230, 80] width 139 height 28
type input "3"
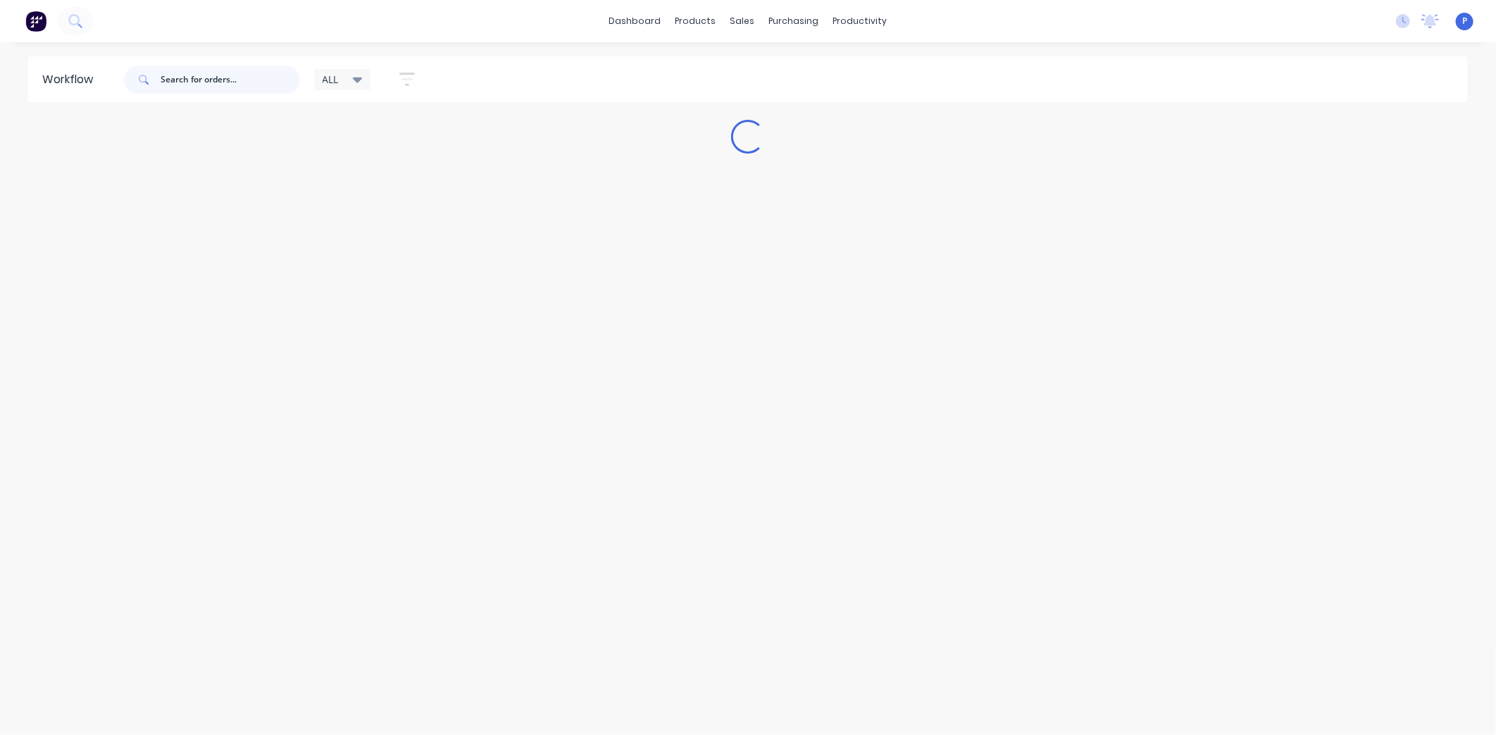
scroll to position [0, 0]
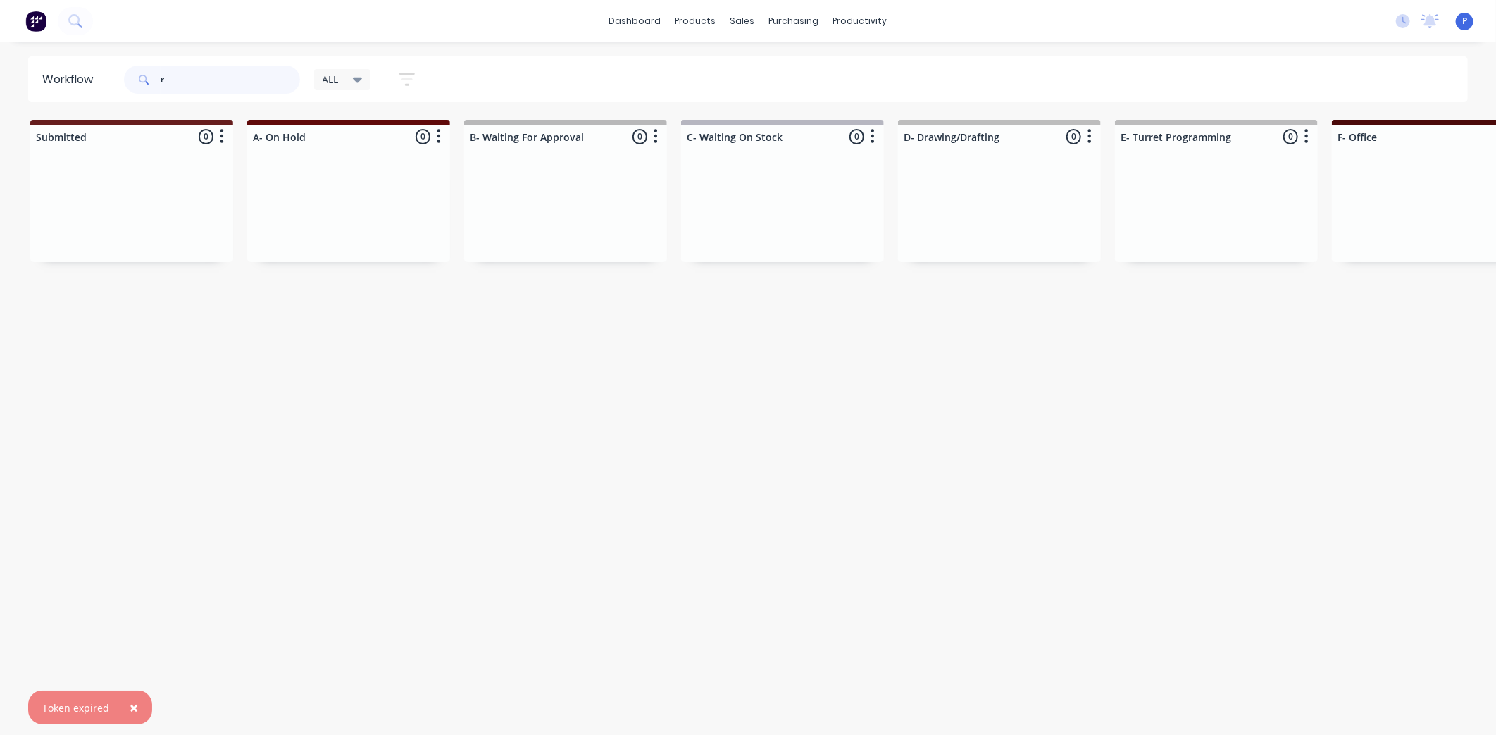
type input "rt"
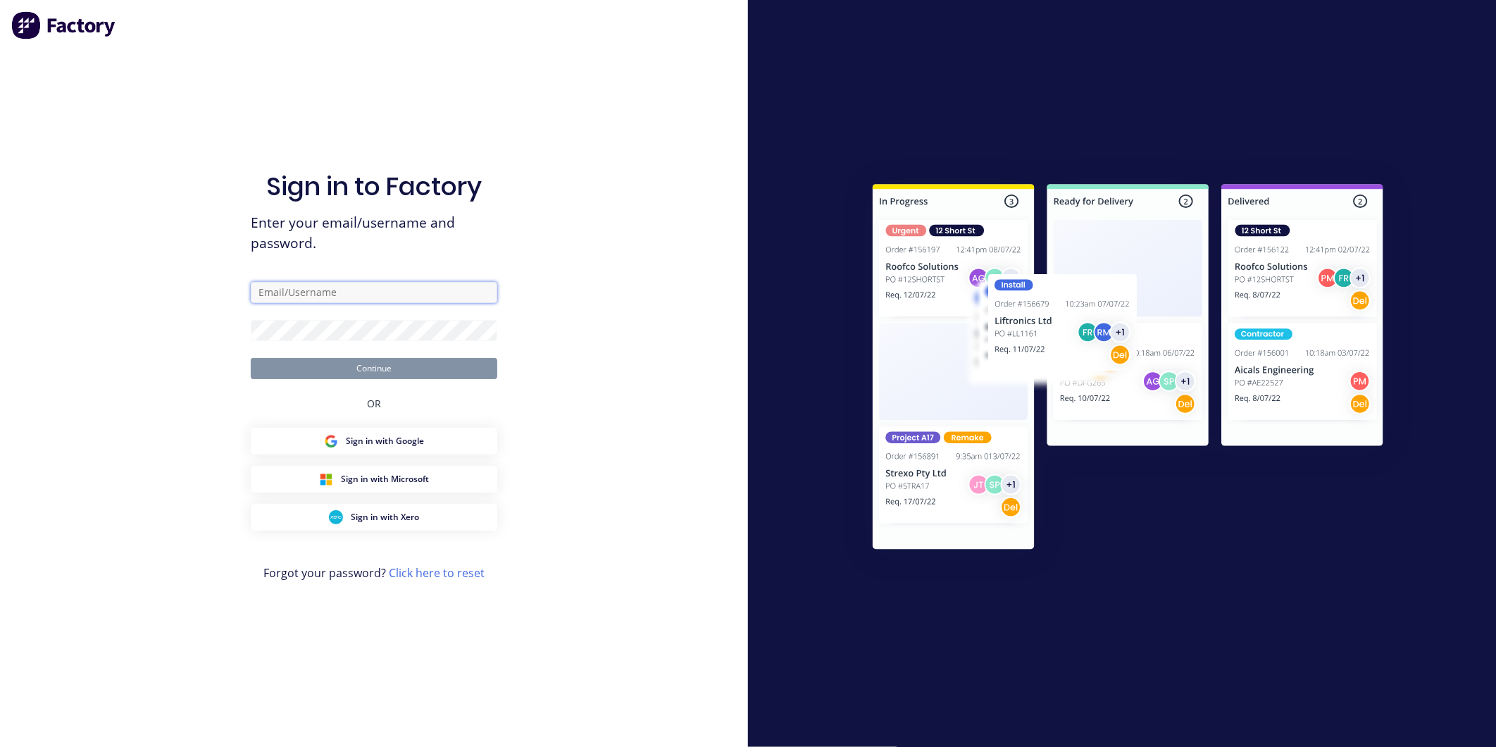
type input "[EMAIL_ADDRESS][DOMAIN_NAME]"
click at [404, 375] on button "Continue" at bounding box center [374, 368] width 247 height 21
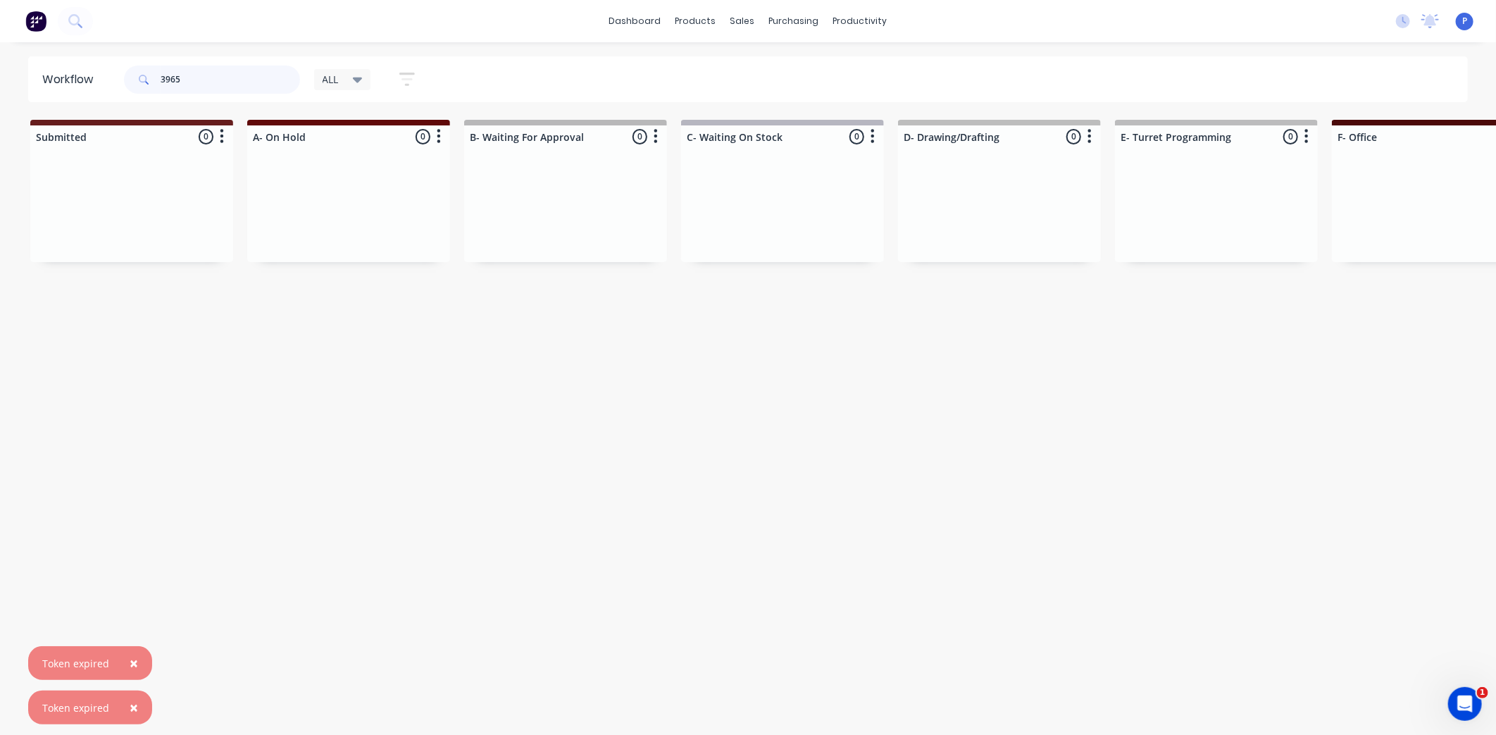
click at [196, 76] on input "3965" at bounding box center [230, 80] width 139 height 28
type input "3"
type input "rt1482"
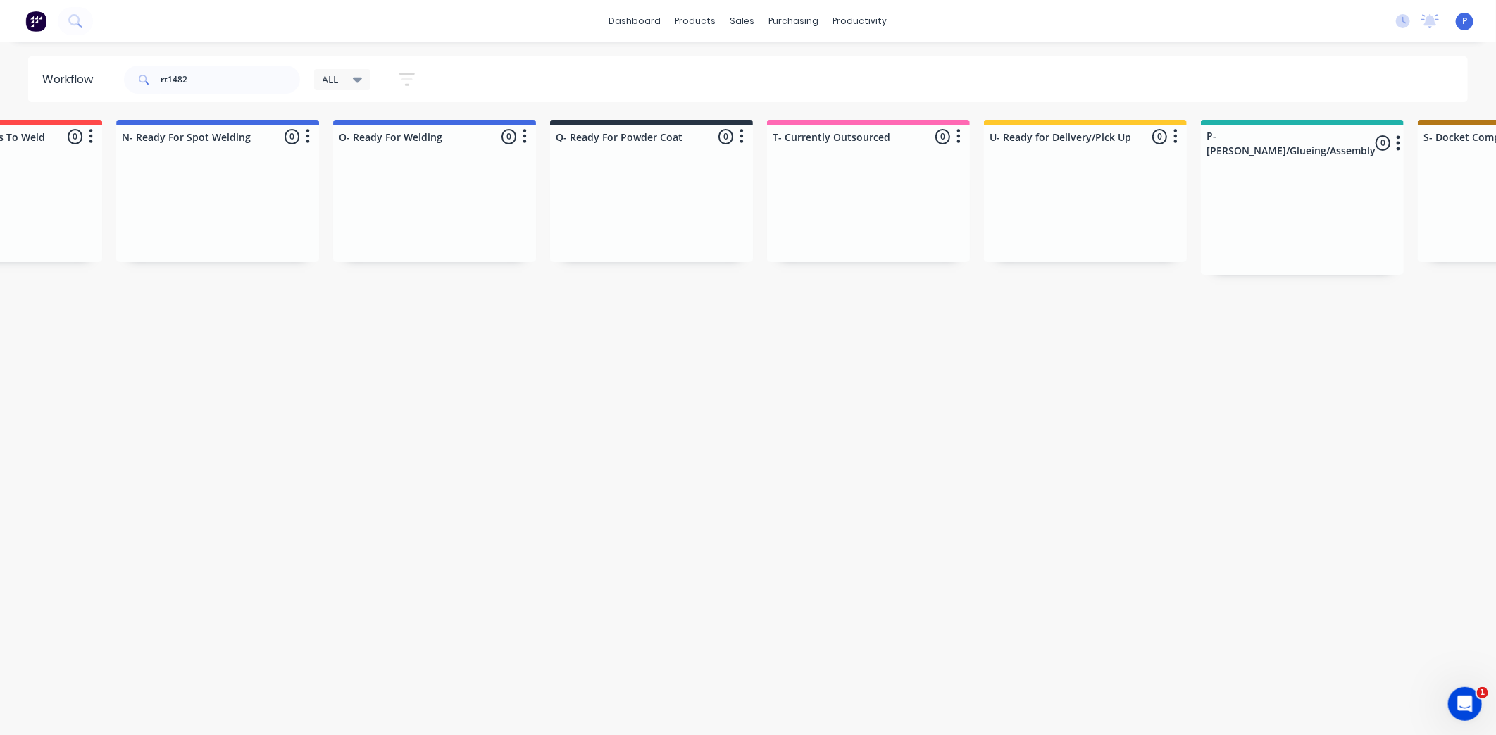
scroll to position [0, 3509]
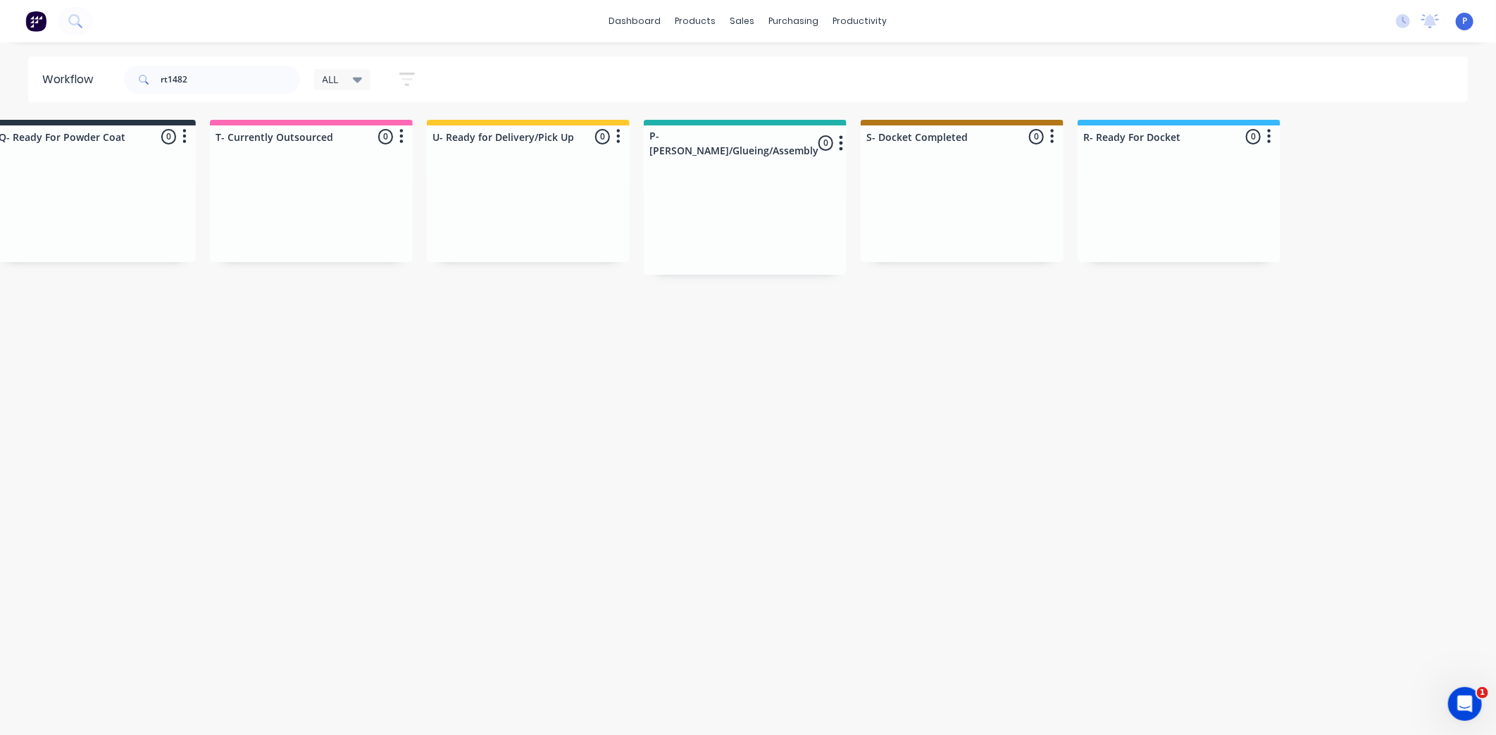
drag, startPoint x: 421, startPoint y: 392, endPoint x: 654, endPoint y: 419, distance: 234.1
click at [740, 15] on div "sales" at bounding box center [743, 21] width 39 height 21
click at [801, 73] on div "Sales Orders" at bounding box center [796, 67] width 58 height 13
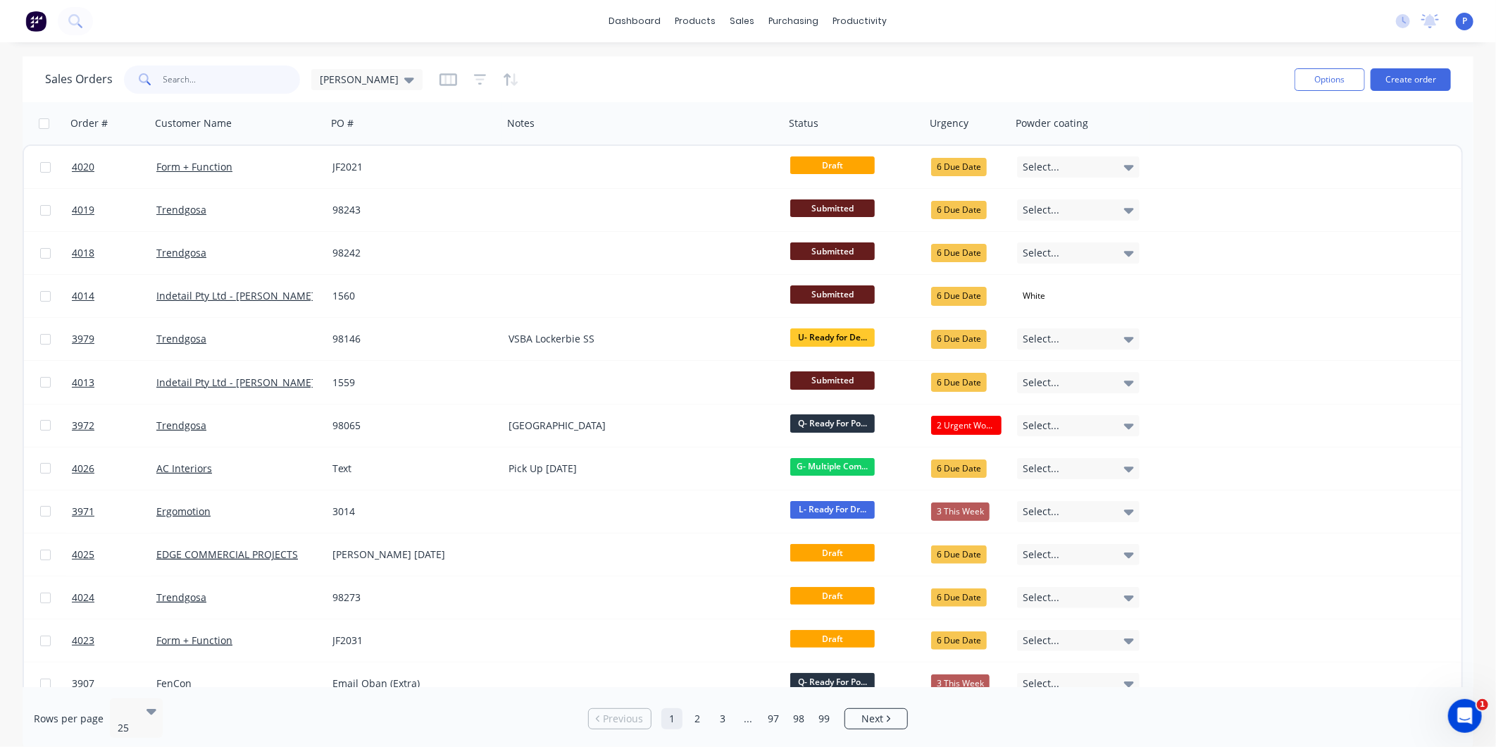
click at [229, 76] on input "text" at bounding box center [231, 80] width 137 height 28
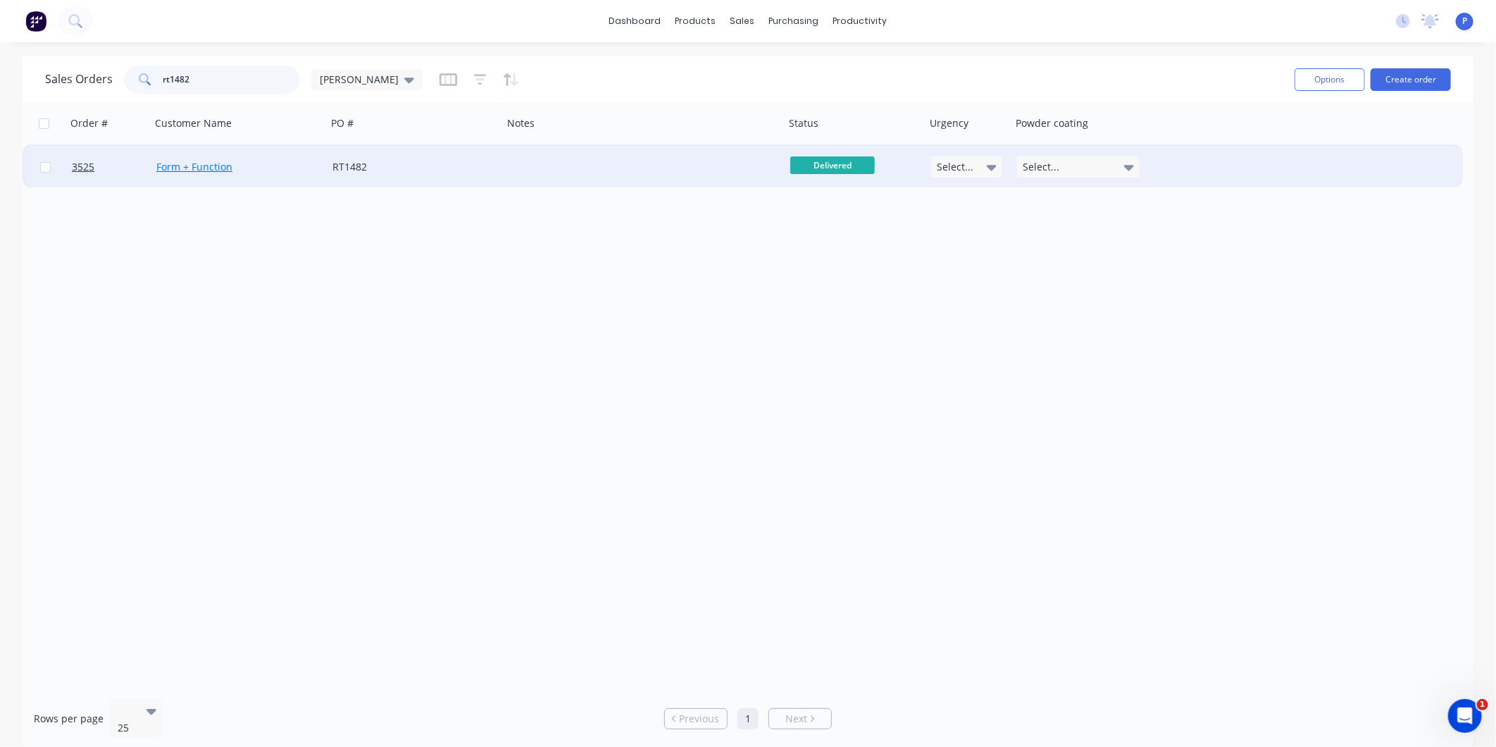
type input "rt1482"
click at [193, 167] on link "Form + Function" at bounding box center [194, 166] width 76 height 13
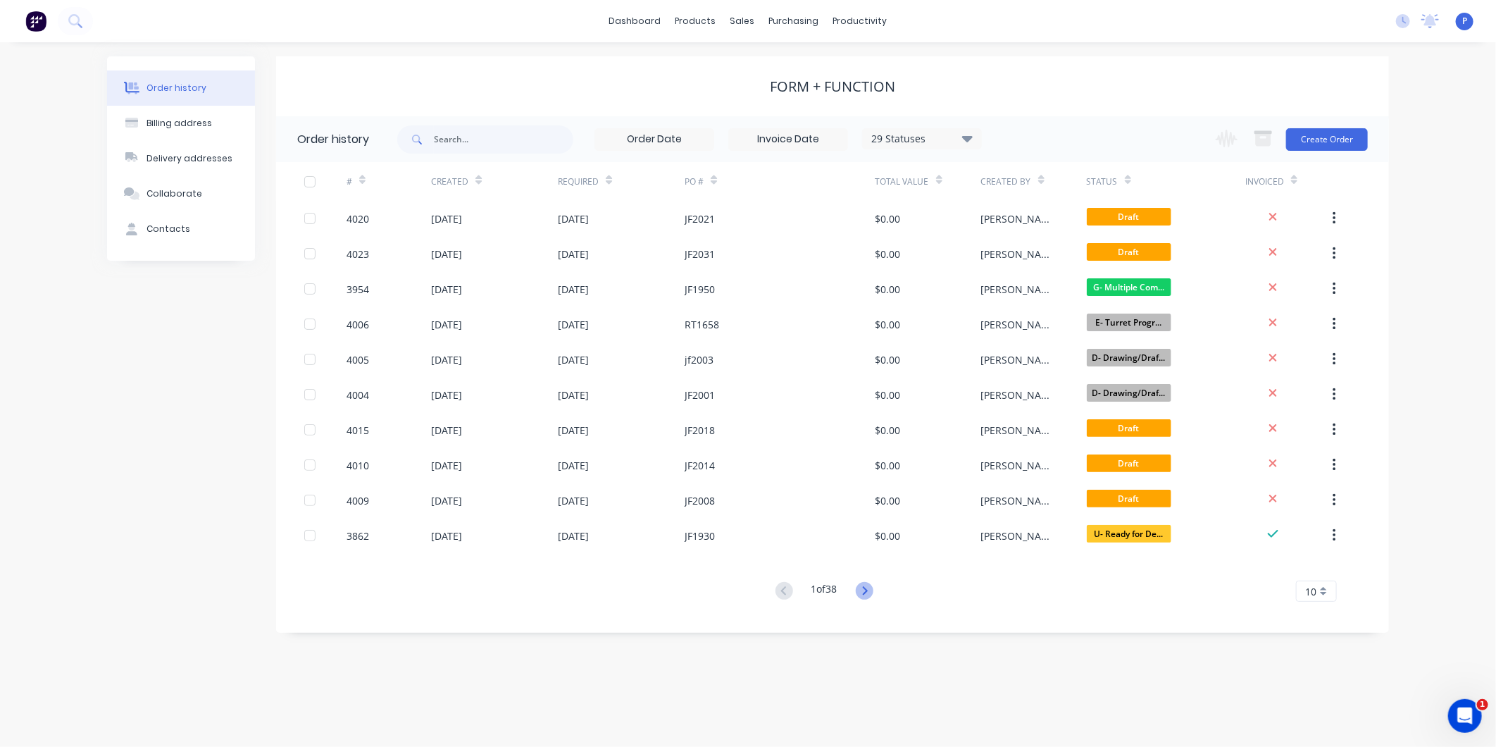
click at [867, 589] on icon at bounding box center [865, 591] width 18 height 18
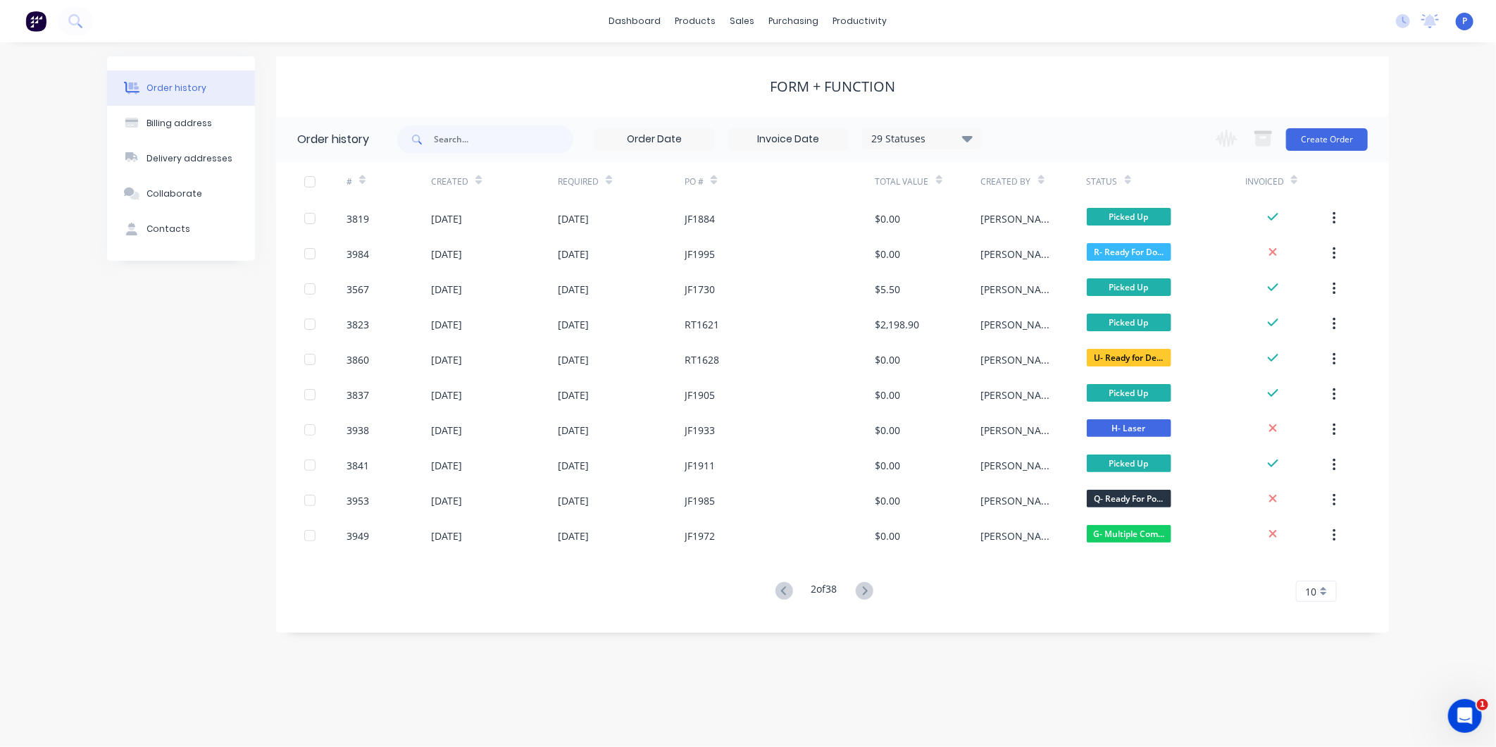
click at [867, 589] on icon at bounding box center [865, 591] width 18 height 18
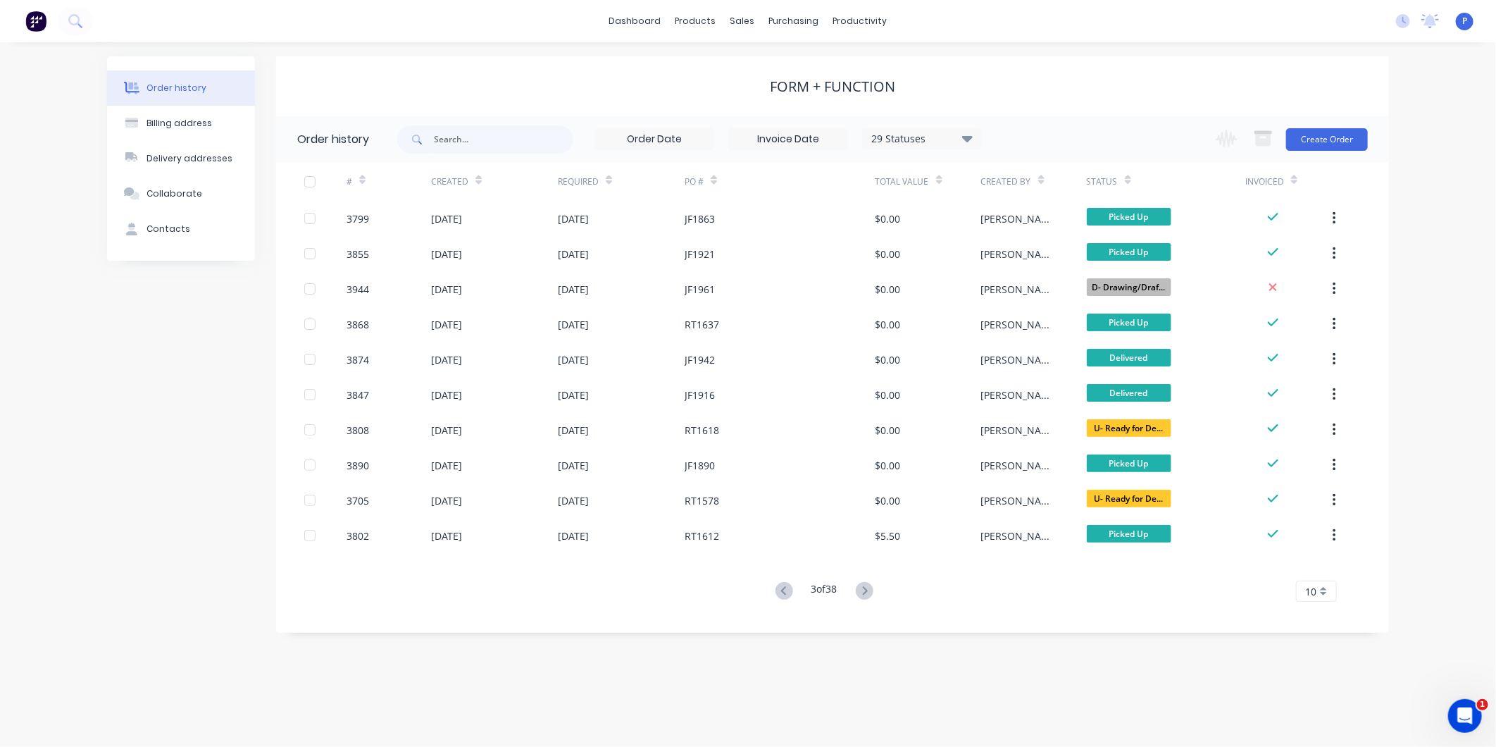
click at [867, 589] on icon at bounding box center [865, 591] width 18 height 18
click at [867, 590] on icon at bounding box center [864, 590] width 5 height 8
click at [526, 139] on input "text" at bounding box center [503, 139] width 139 height 28
type input "rt1482"
